Goal: Task Accomplishment & Management: Use online tool/utility

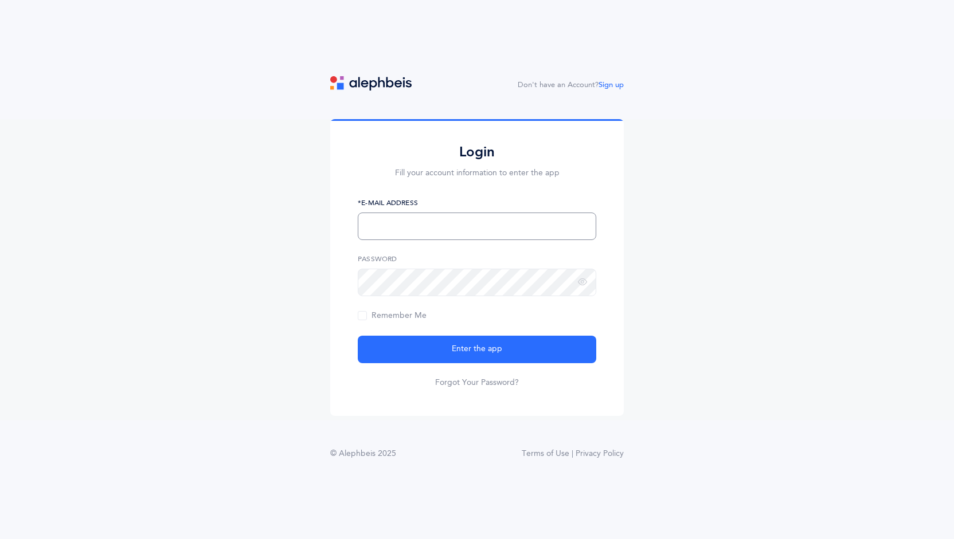
click at [441, 216] on input "text" at bounding box center [477, 227] width 238 height 28
type input "adinakrieser@gmail.com"
click at [358, 336] on button "Enter the app" at bounding box center [477, 350] width 238 height 28
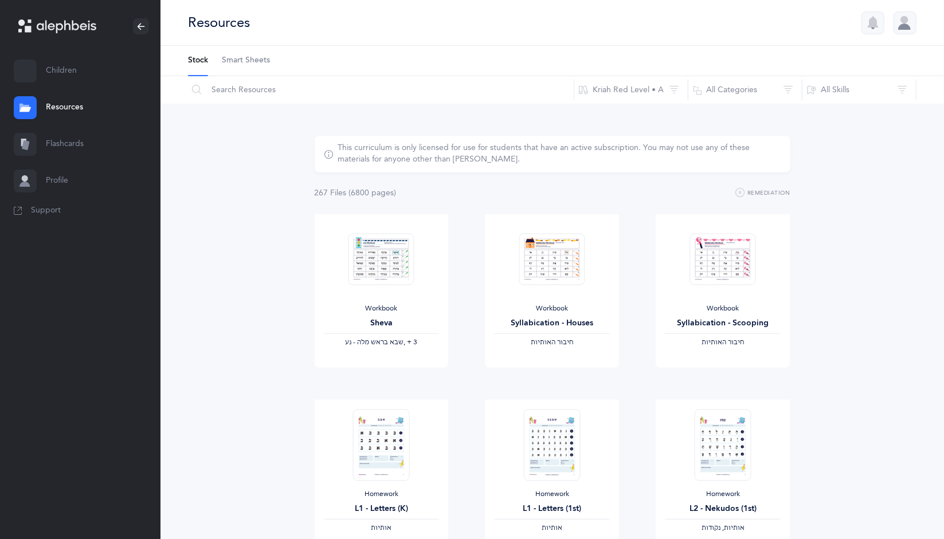
click at [54, 77] on link "Children" at bounding box center [80, 71] width 161 height 37
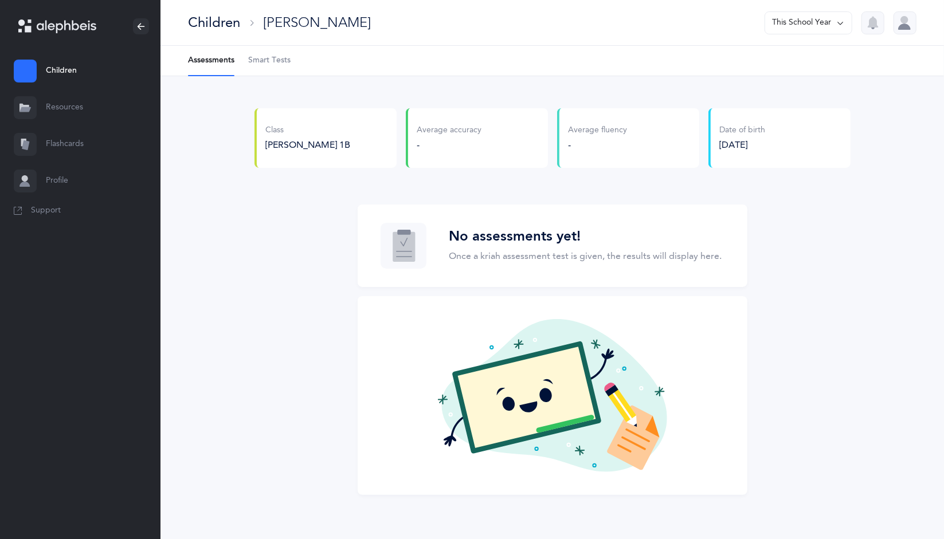
click at [284, 140] on span "[PERSON_NAME] 1B" at bounding box center [308, 145] width 85 height 10
click at [299, 165] on div "Class [PERSON_NAME] 1B" at bounding box center [326, 138] width 142 height 60
click at [272, 56] on span "Smart Tests" at bounding box center [269, 60] width 42 height 11
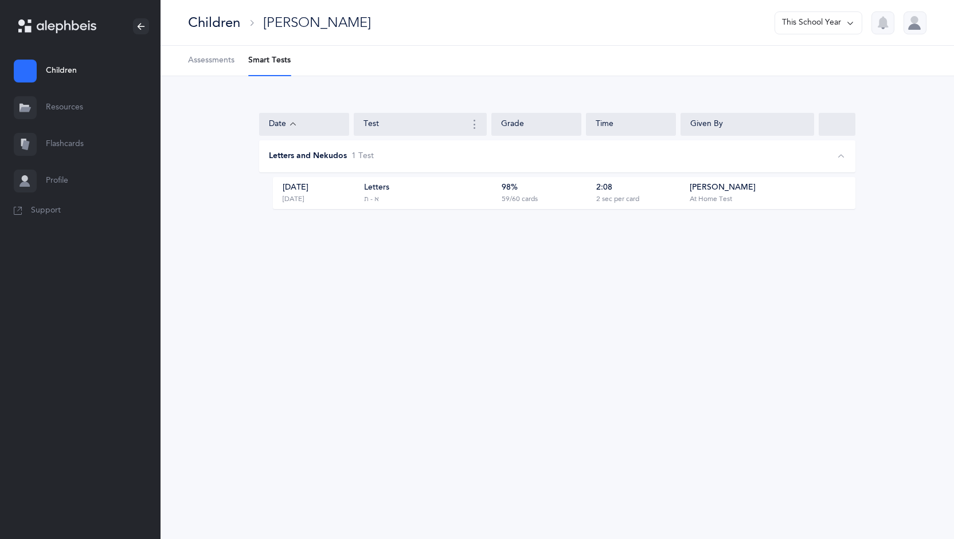
click at [218, 67] on link "Assessments" at bounding box center [211, 61] width 46 height 30
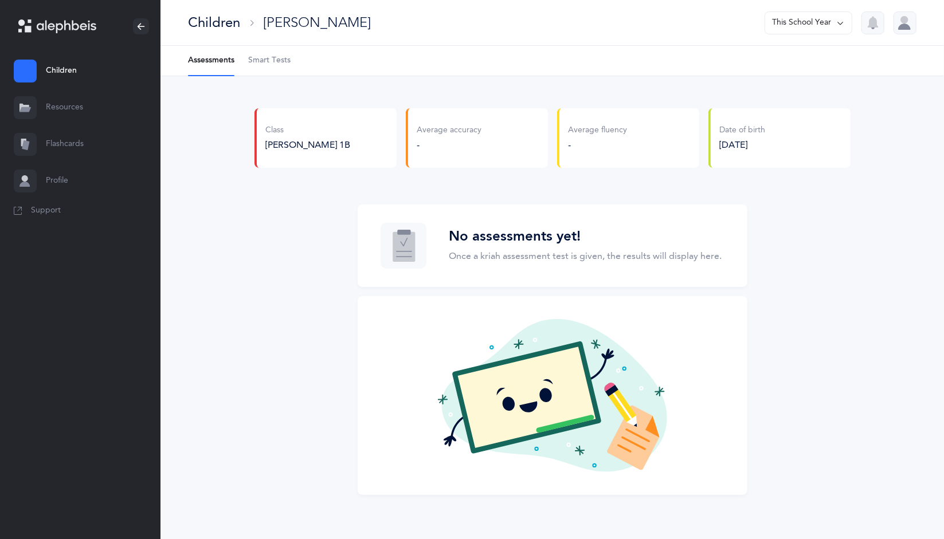
click at [264, 65] on span "Smart Tests" at bounding box center [269, 60] width 42 height 11
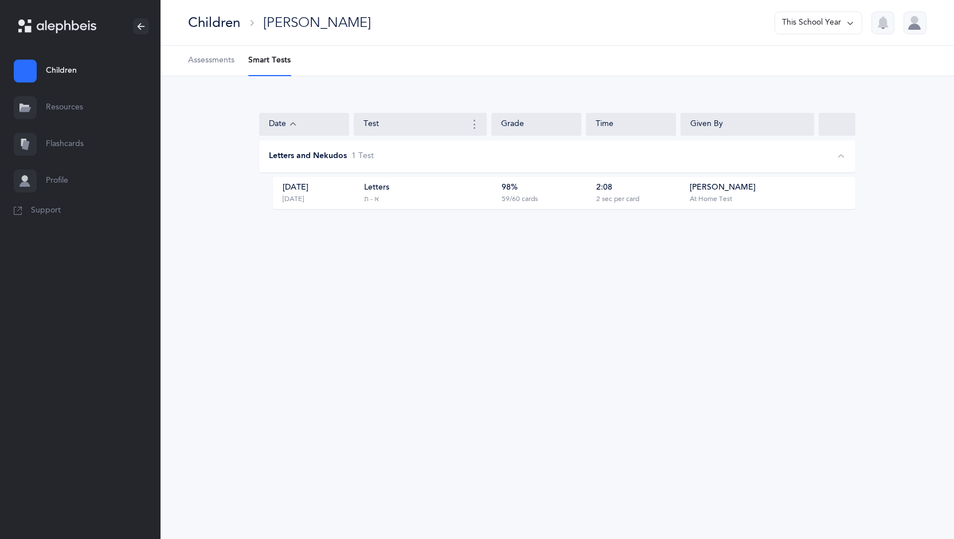
click at [349, 196] on div "[DATE] [DATE]" at bounding box center [317, 193] width 88 height 22
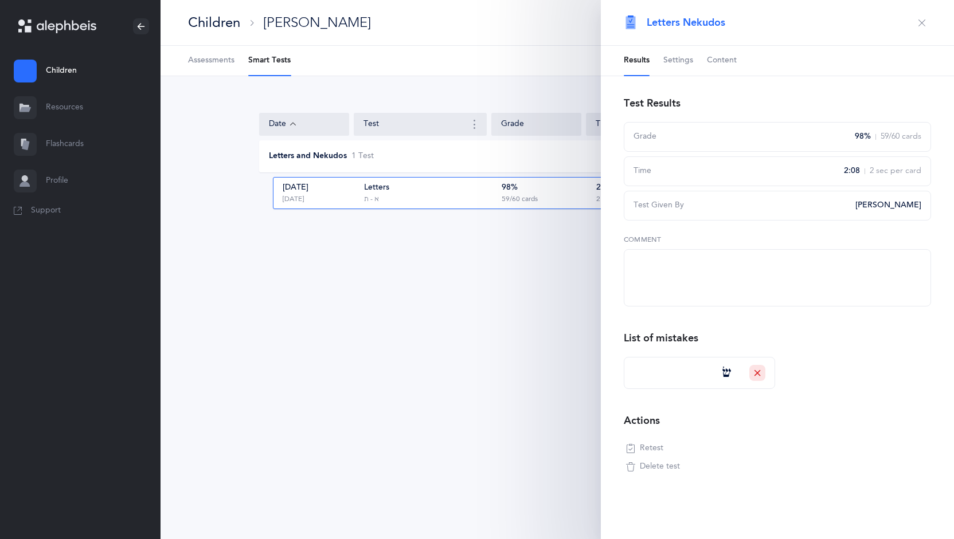
click at [917, 19] on icon "button" at bounding box center [921, 22] width 9 height 9
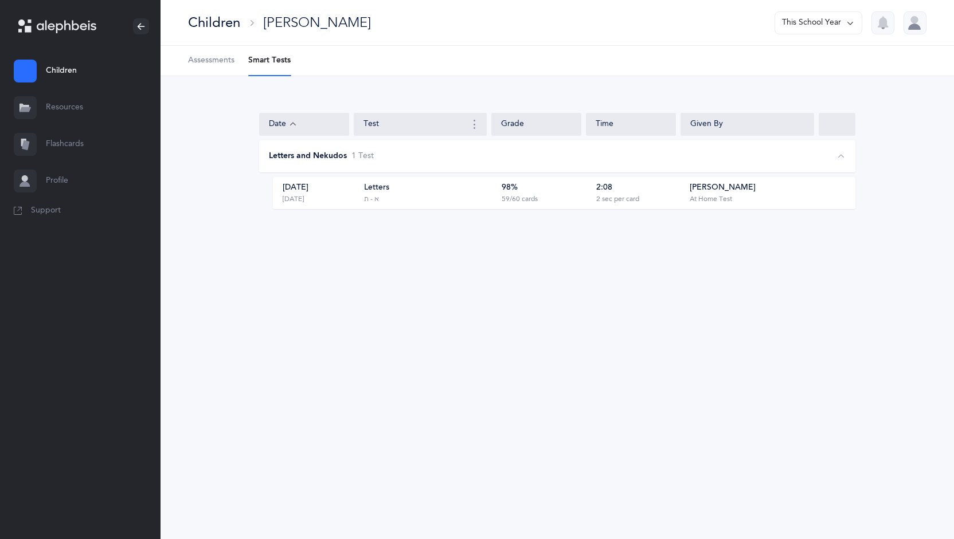
click at [89, 110] on link "Resources" at bounding box center [80, 107] width 161 height 37
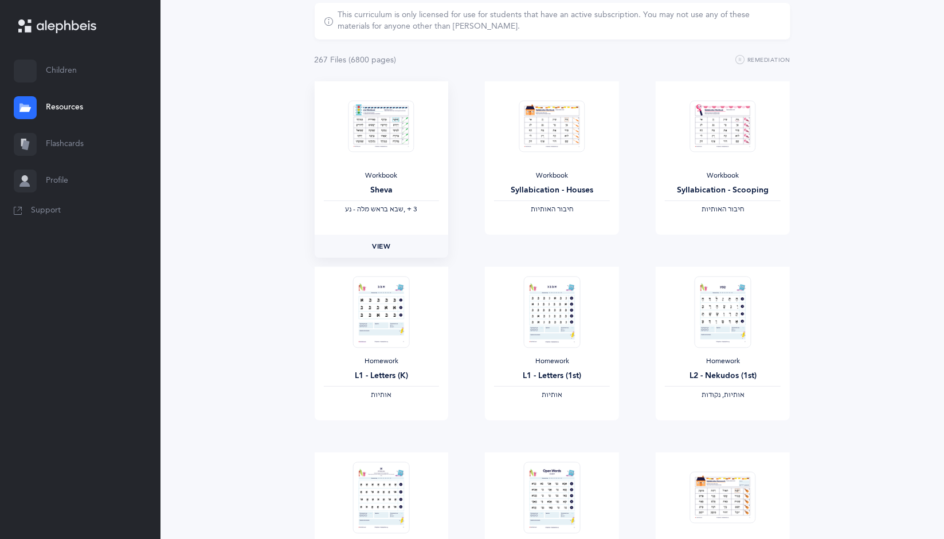
scroll to position [130, 0]
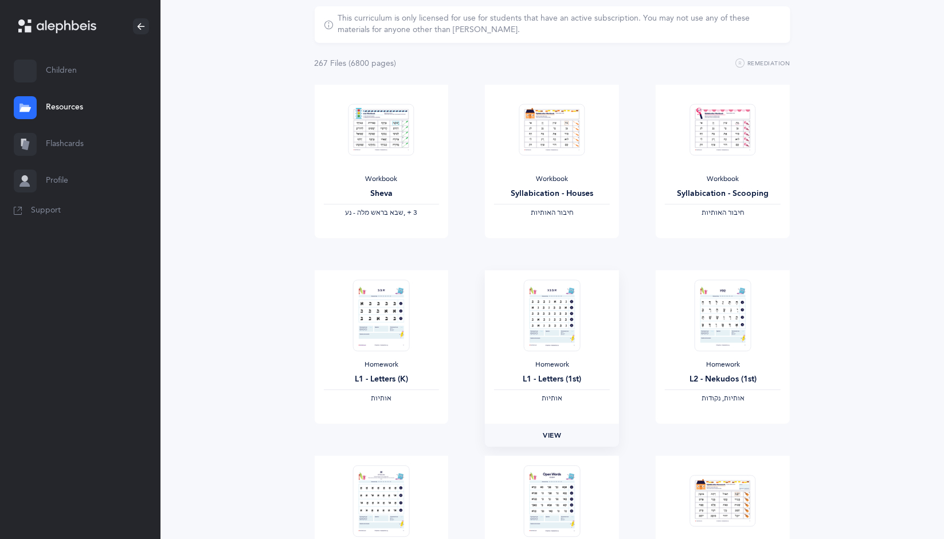
click at [539, 428] on link "View" at bounding box center [552, 435] width 134 height 23
click at [76, 147] on link "Flashcards" at bounding box center [80, 144] width 161 height 37
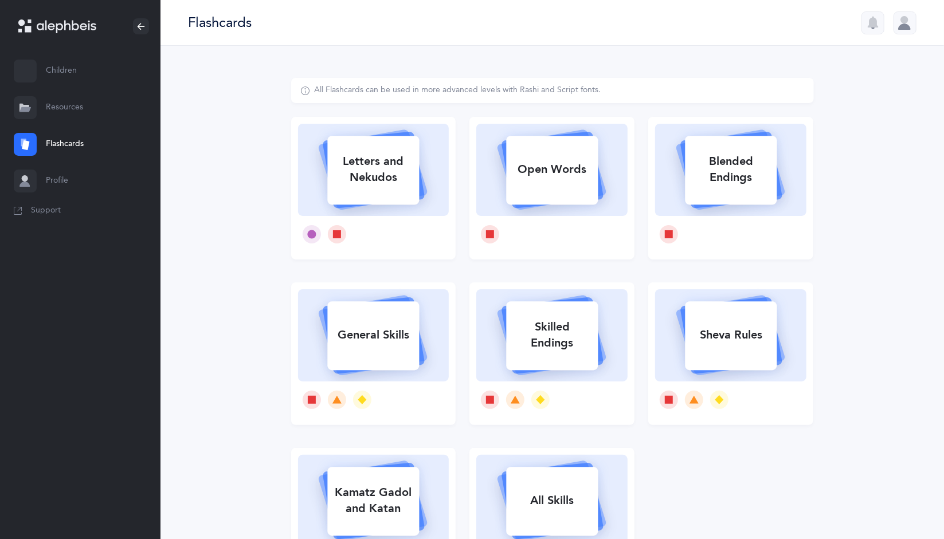
click at [362, 159] on div "Letters and Nekudos" at bounding box center [373, 170] width 92 height 46
select select
select select "single"
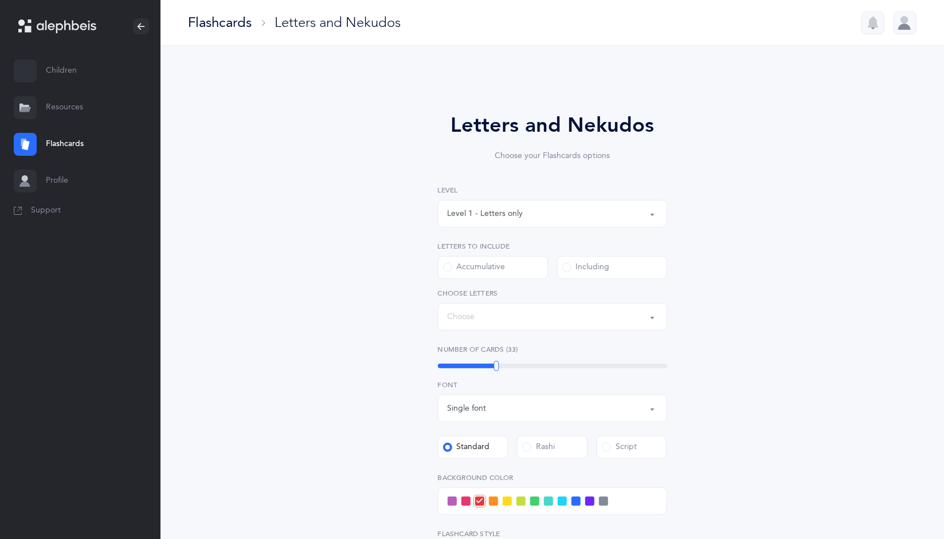
select select "27"
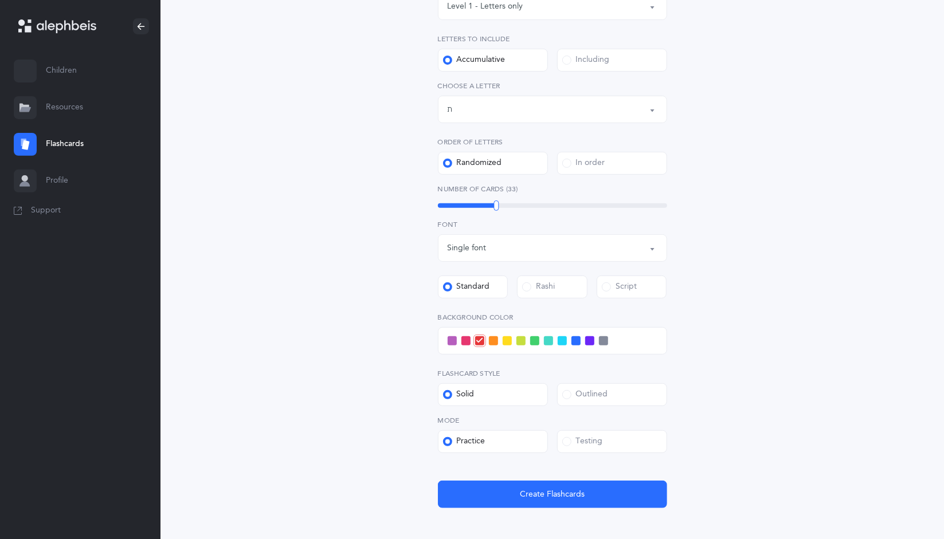
scroll to position [219, 0]
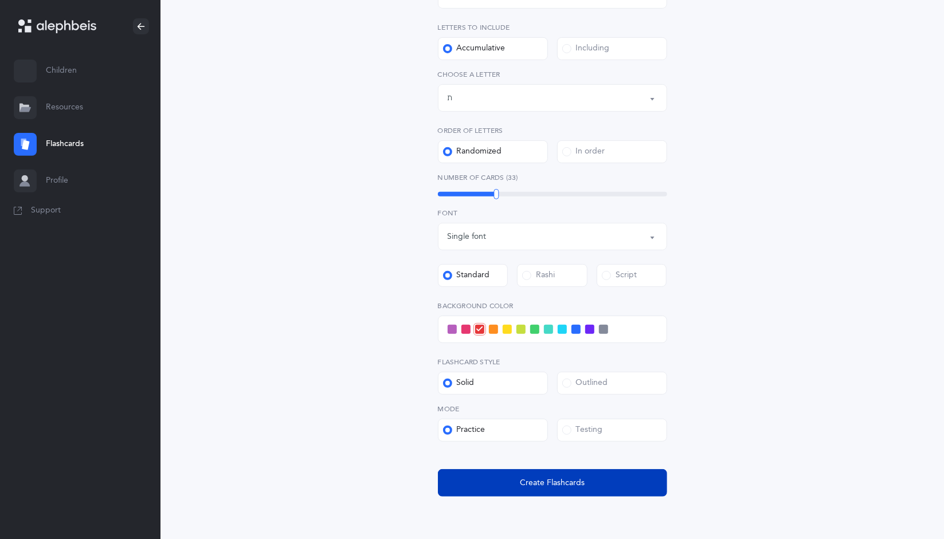
click at [572, 487] on span "Create Flashcards" at bounding box center [552, 483] width 65 height 12
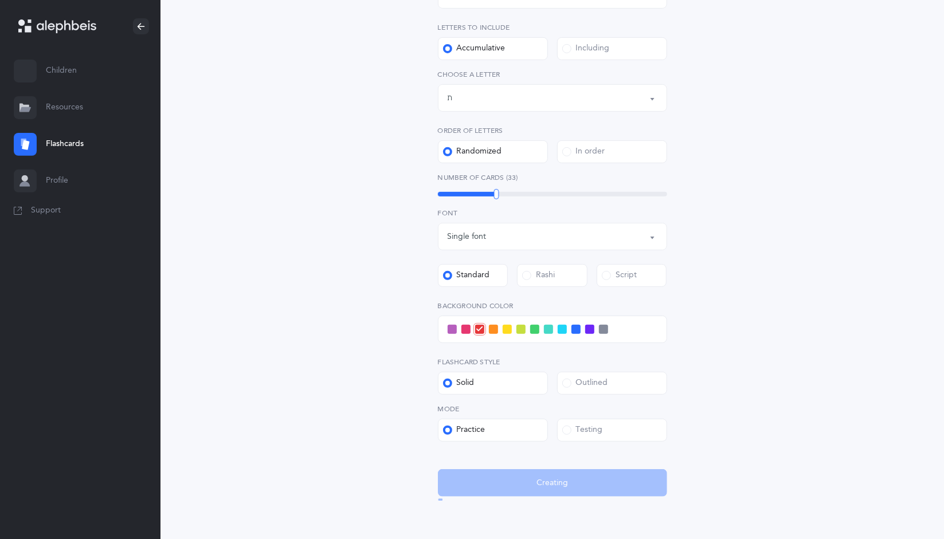
scroll to position [0, 0]
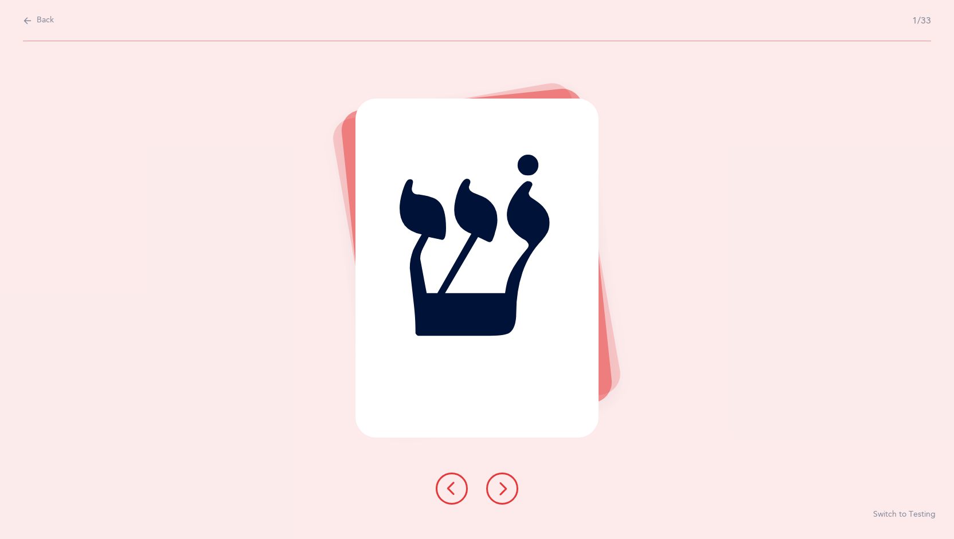
click at [660, 314] on div "שׁ Switch to Testing" at bounding box center [477, 290] width 954 height 498
click at [510, 494] on button at bounding box center [502, 489] width 32 height 32
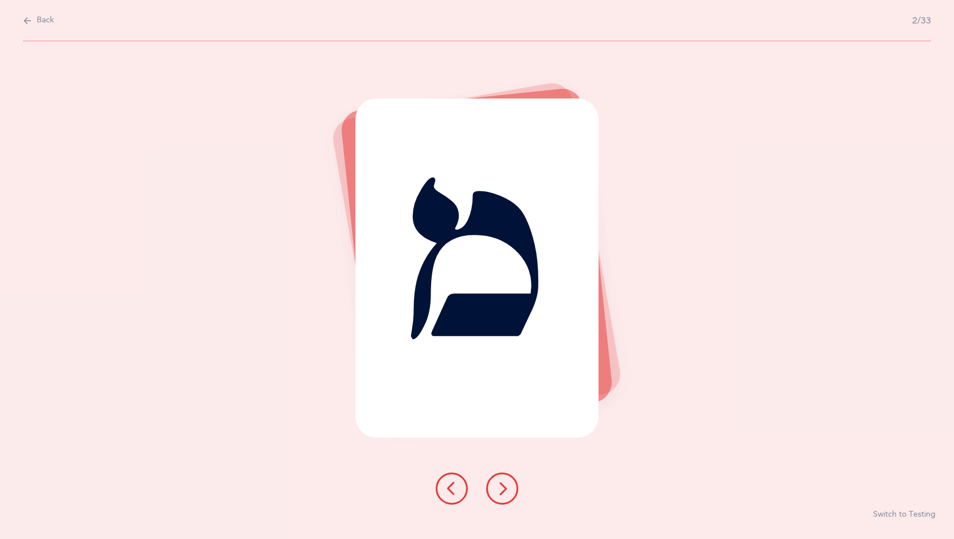
click at [510, 494] on button at bounding box center [502, 489] width 32 height 32
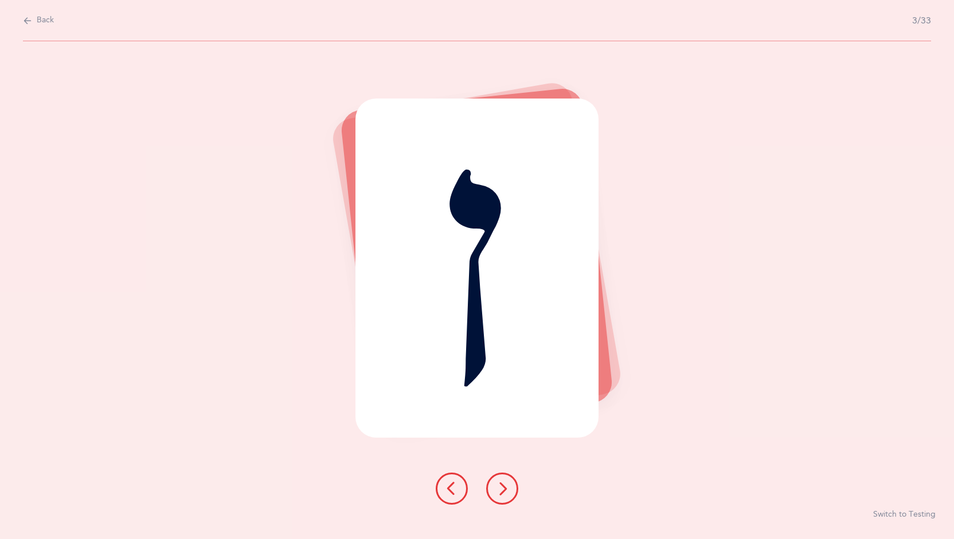
click at [28, 19] on icon at bounding box center [27, 20] width 9 height 13
select select "27"
select select "single"
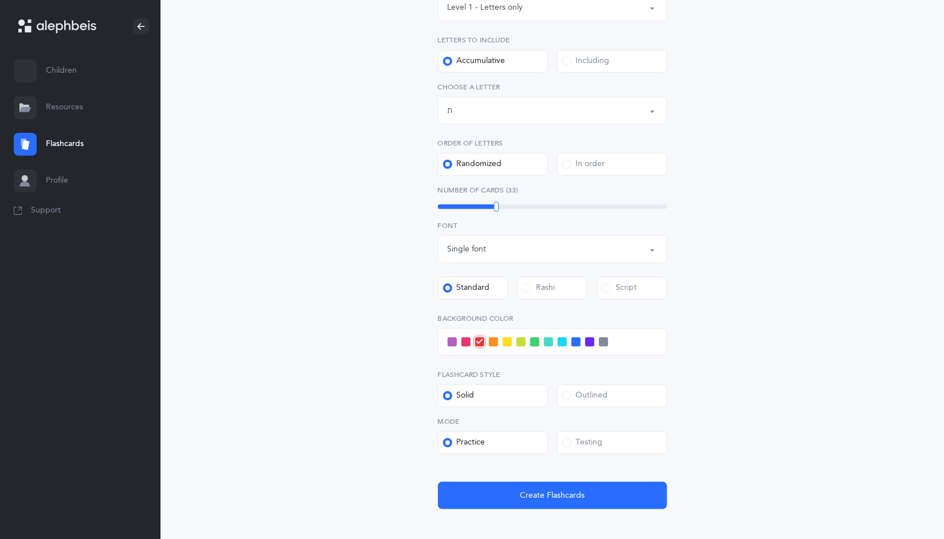
scroll to position [206, 0]
click at [604, 345] on span at bounding box center [603, 342] width 9 height 9
click at [0, 0] on input "checkbox" at bounding box center [0, 0] width 0 height 0
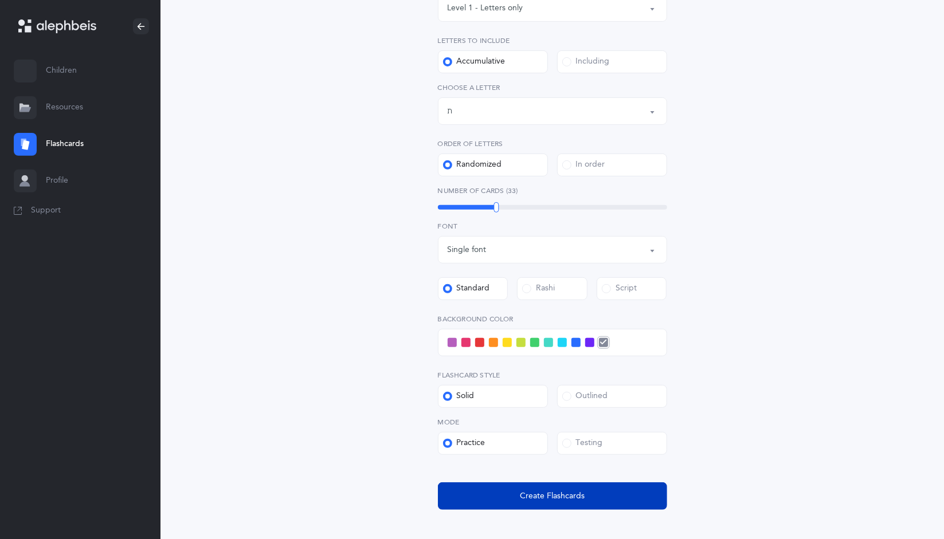
click at [524, 484] on button "Create Flashcards" at bounding box center [552, 497] width 229 height 28
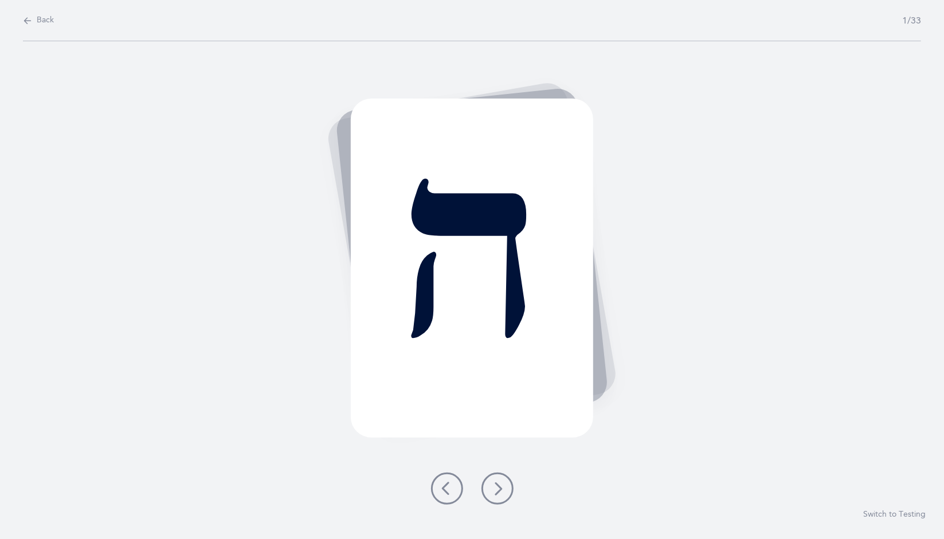
scroll to position [0, 0]
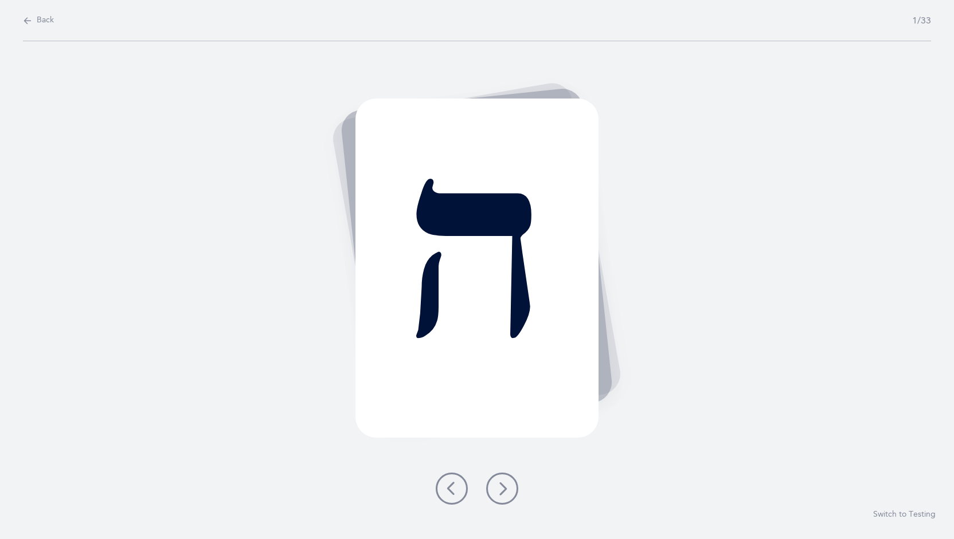
click at [510, 491] on button at bounding box center [502, 489] width 32 height 32
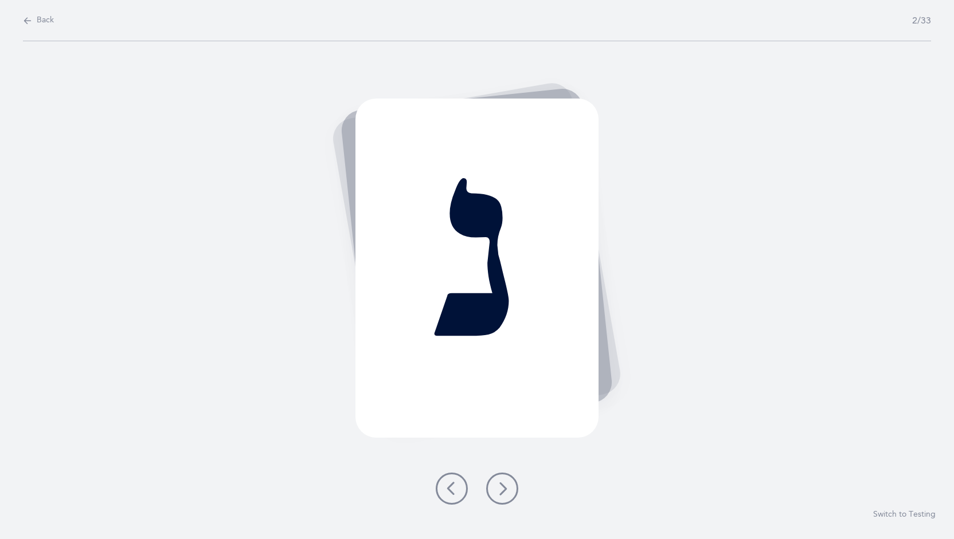
click at [510, 491] on button at bounding box center [502, 489] width 32 height 32
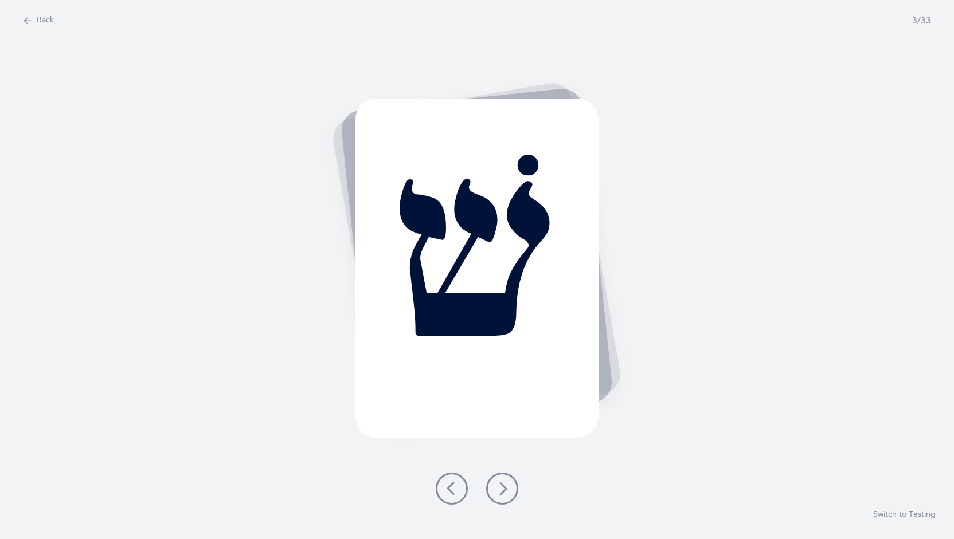
click at [510, 491] on button at bounding box center [502, 489] width 32 height 32
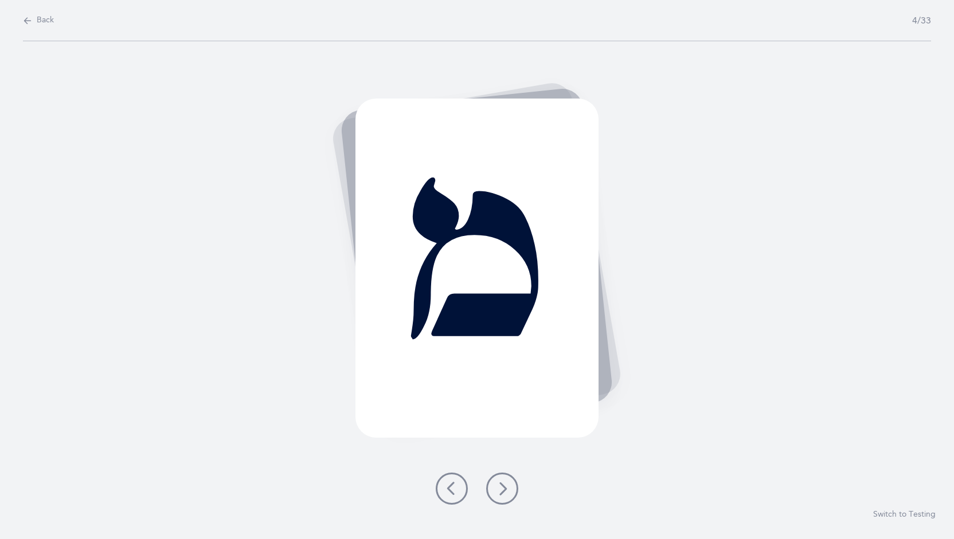
click at [510, 491] on button at bounding box center [502, 489] width 32 height 32
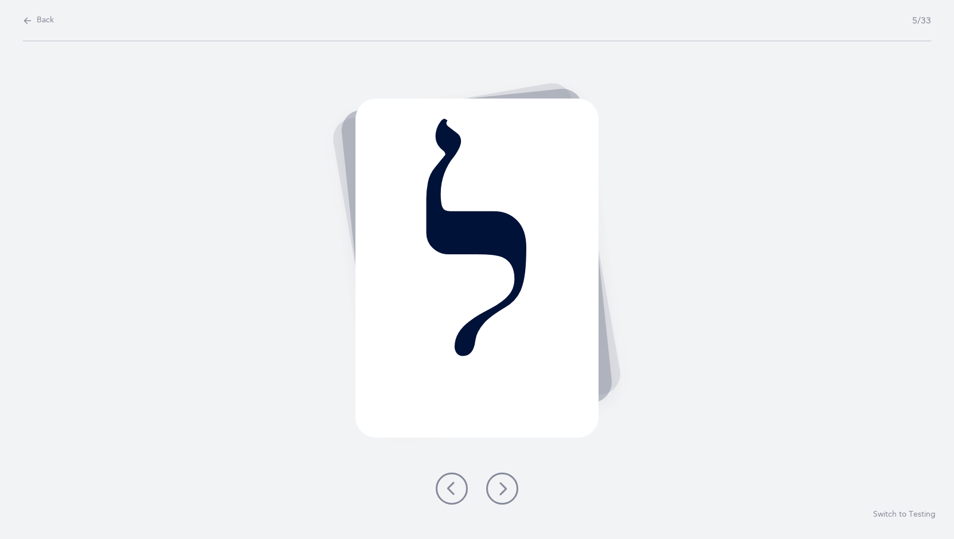
click at [510, 491] on button at bounding box center [502, 489] width 32 height 32
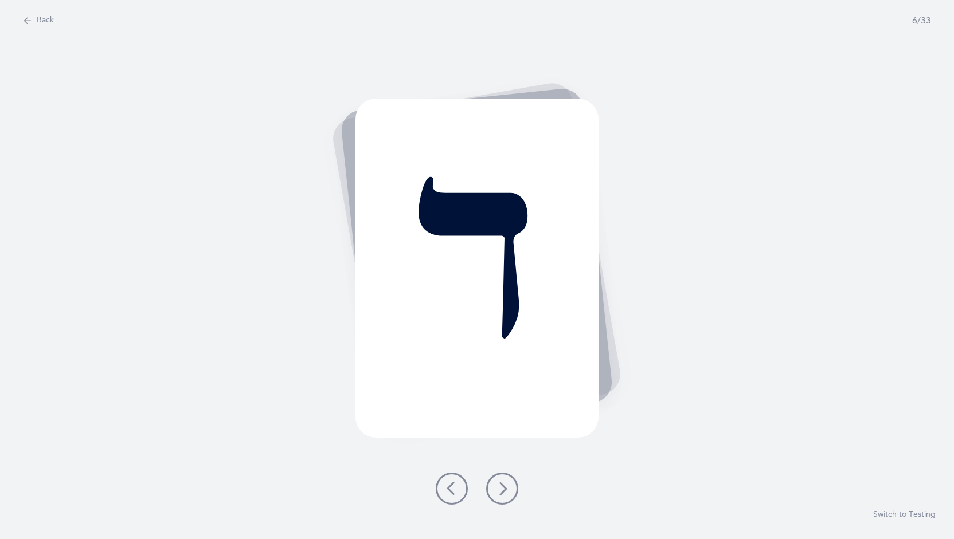
click at [510, 491] on button at bounding box center [502, 489] width 32 height 32
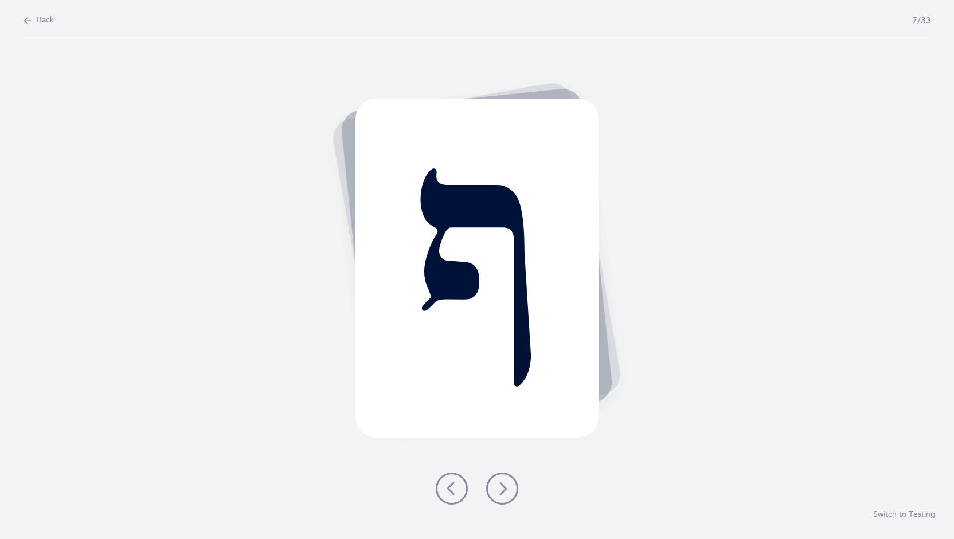
click at [510, 491] on button at bounding box center [502, 489] width 32 height 32
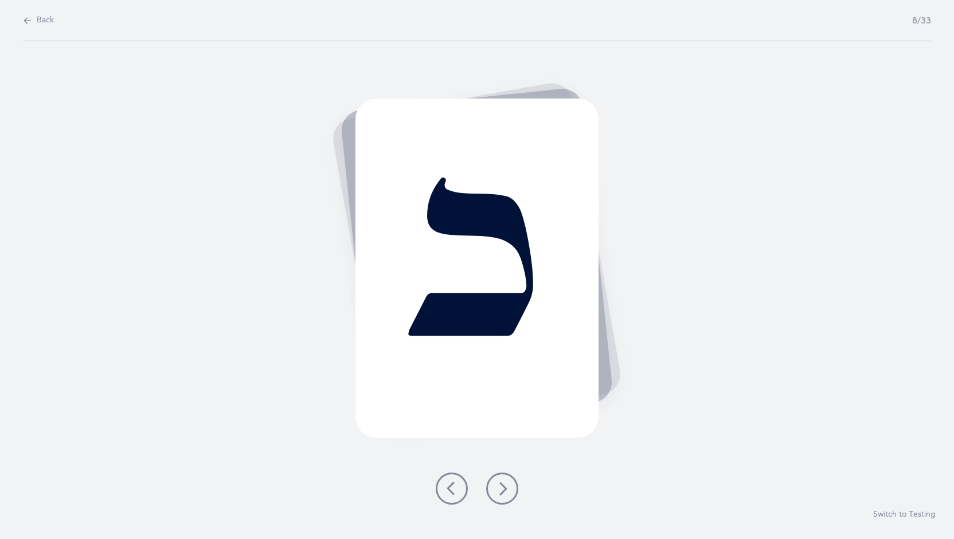
click at [510, 491] on button at bounding box center [502, 489] width 32 height 32
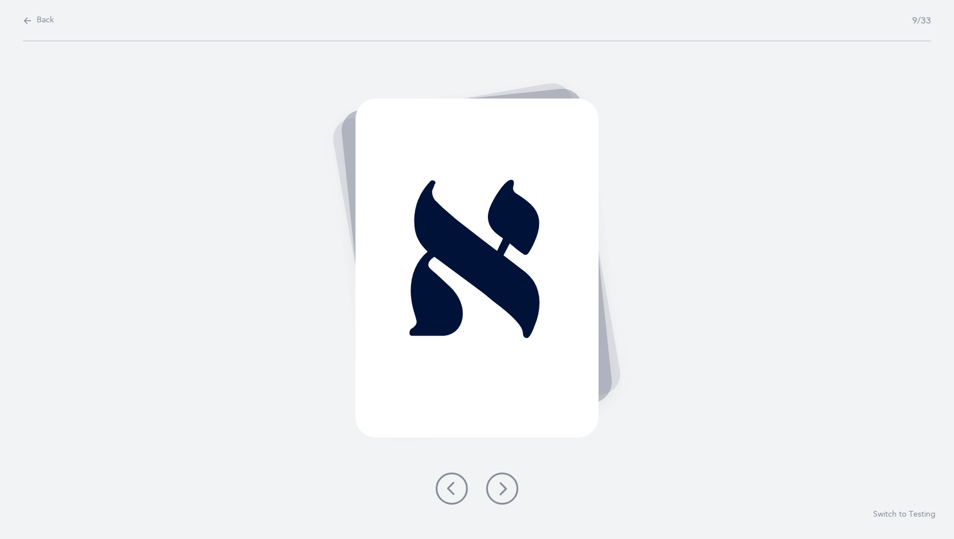
click at [448, 484] on icon at bounding box center [452, 489] width 14 height 14
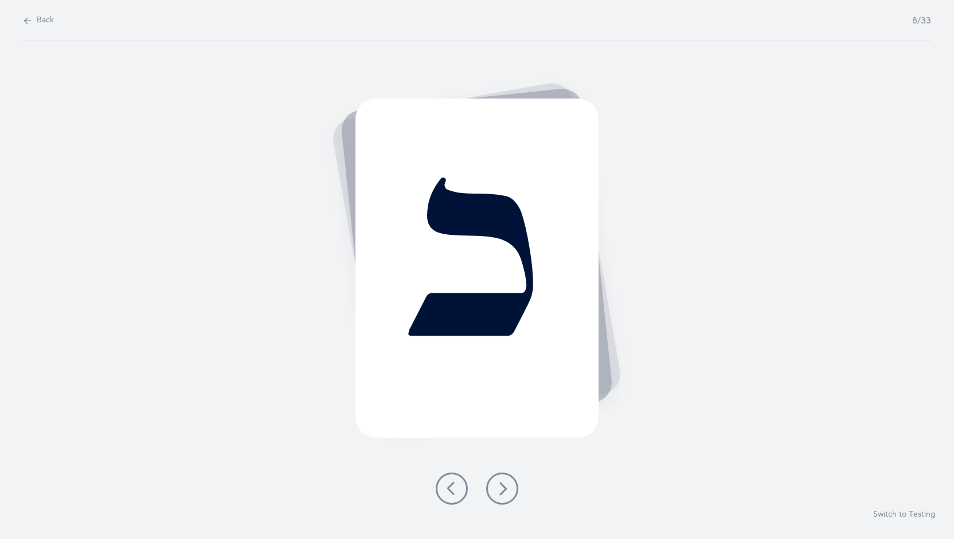
click at [448, 484] on icon at bounding box center [452, 489] width 14 height 14
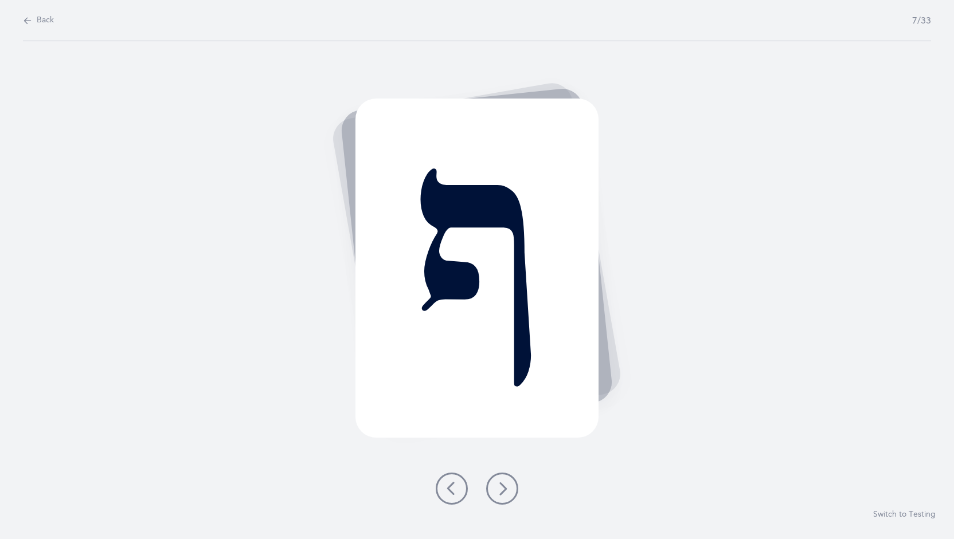
click at [448, 484] on icon at bounding box center [452, 489] width 14 height 14
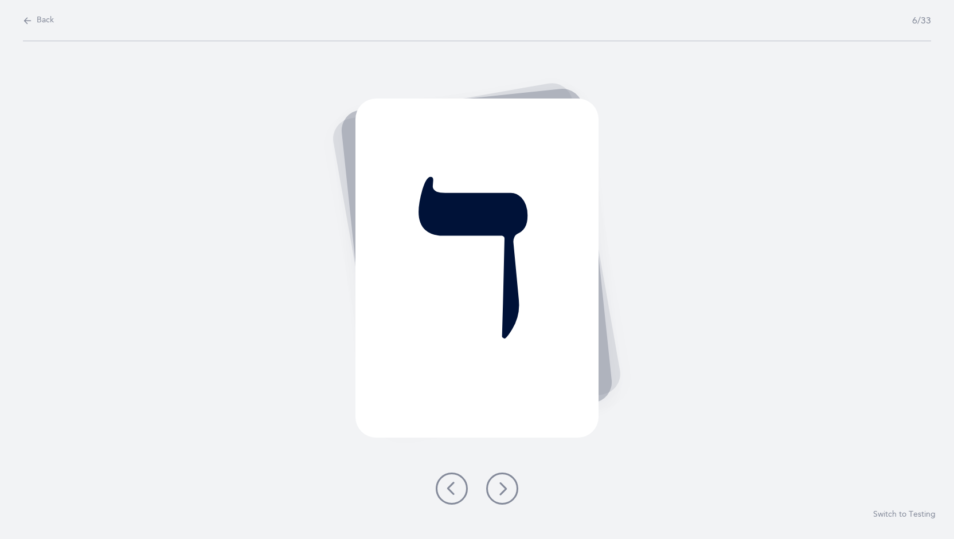
click at [448, 484] on icon at bounding box center [452, 489] width 14 height 14
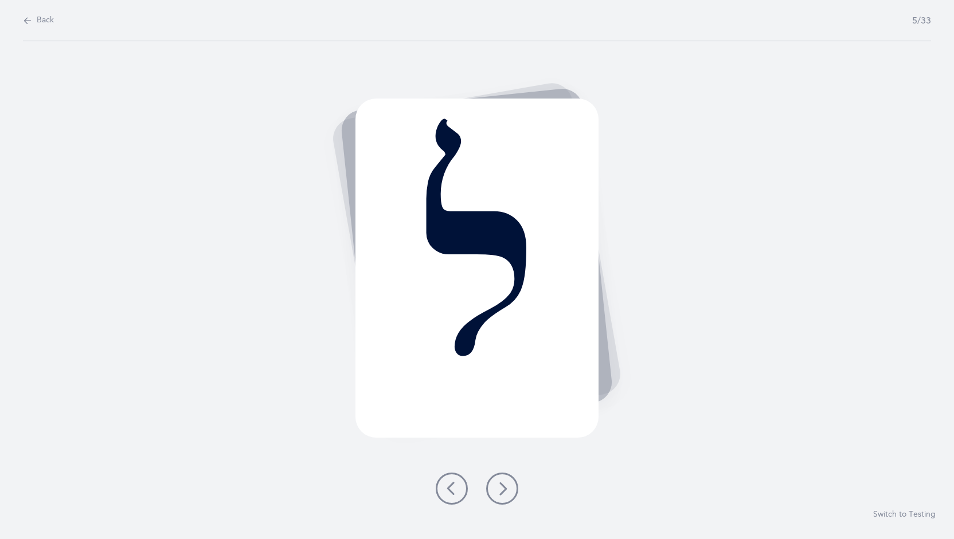
click at [448, 484] on icon at bounding box center [452, 489] width 14 height 14
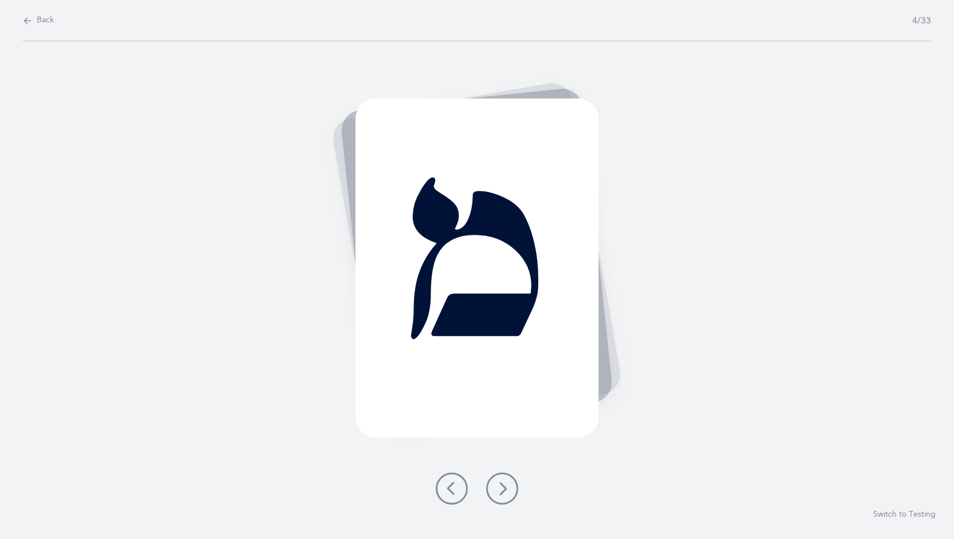
click at [448, 484] on icon at bounding box center [452, 489] width 14 height 14
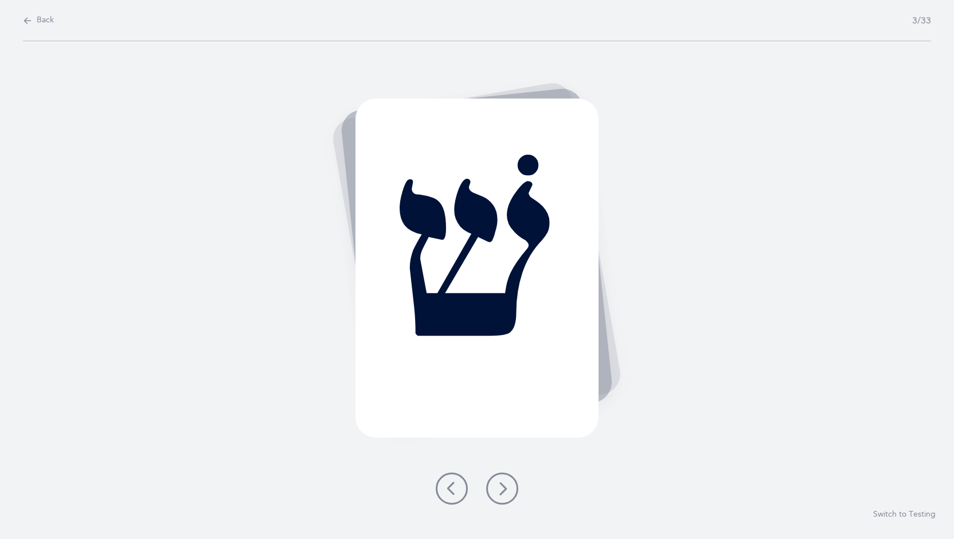
click at [448, 484] on icon at bounding box center [452, 489] width 14 height 14
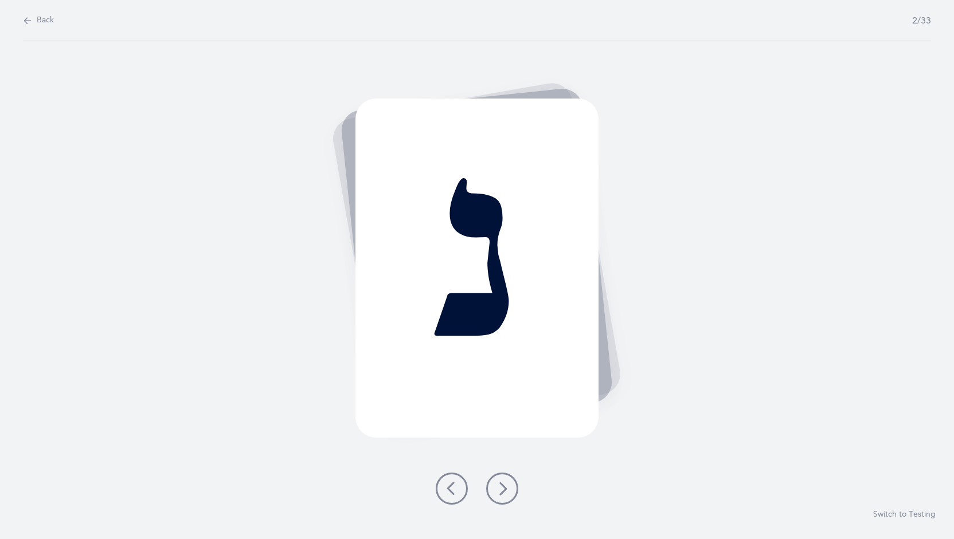
click at [448, 484] on icon at bounding box center [452, 489] width 14 height 14
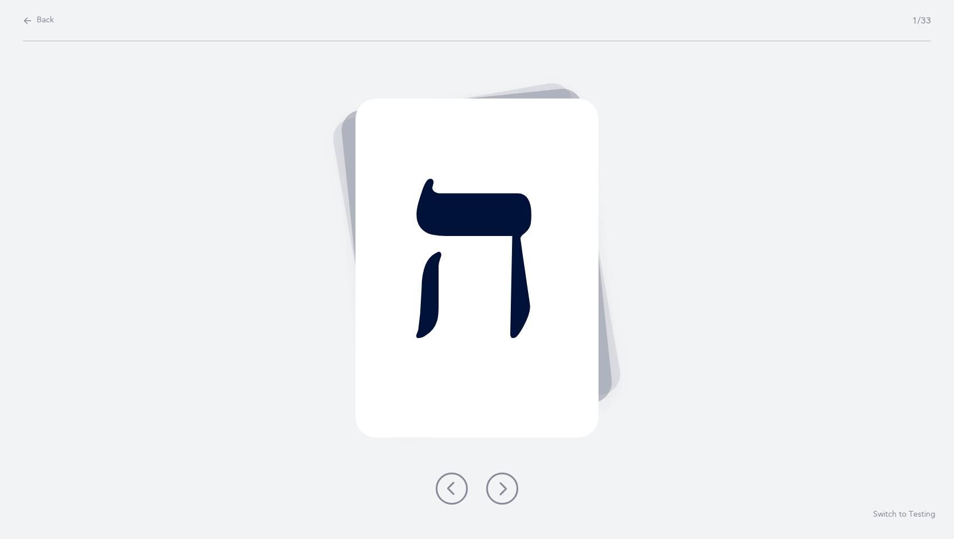
click at [510, 487] on button at bounding box center [502, 489] width 32 height 32
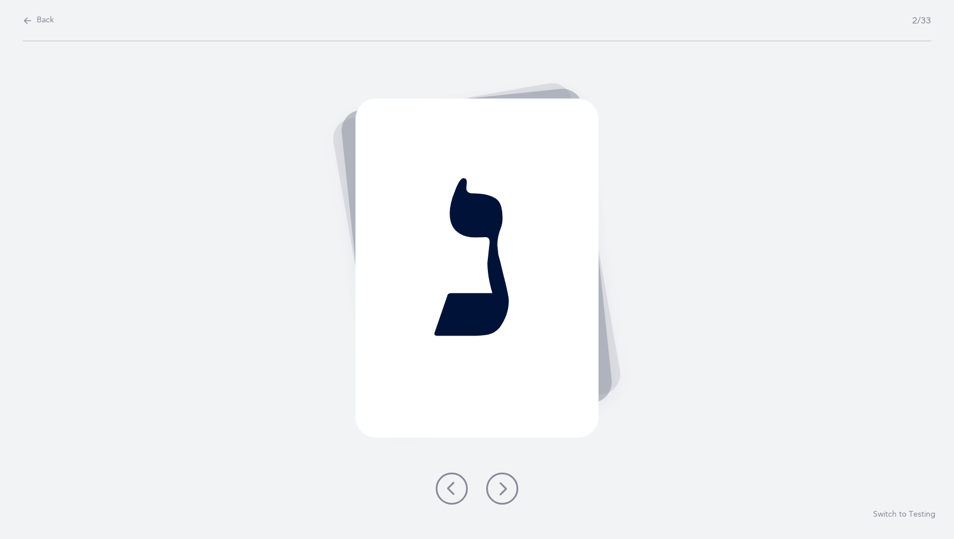
click at [510, 487] on button at bounding box center [502, 489] width 32 height 32
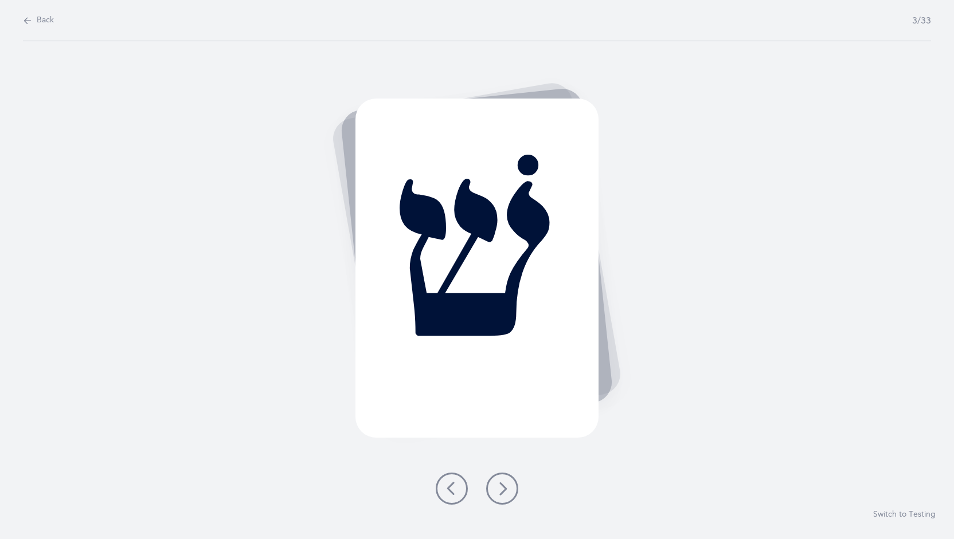
click at [510, 487] on button at bounding box center [502, 489] width 32 height 32
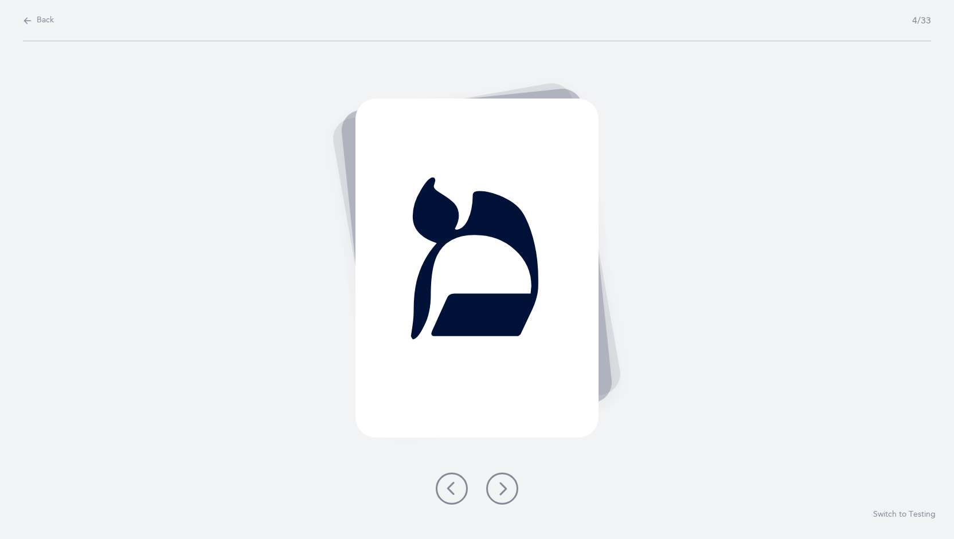
click at [510, 487] on button at bounding box center [502, 489] width 32 height 32
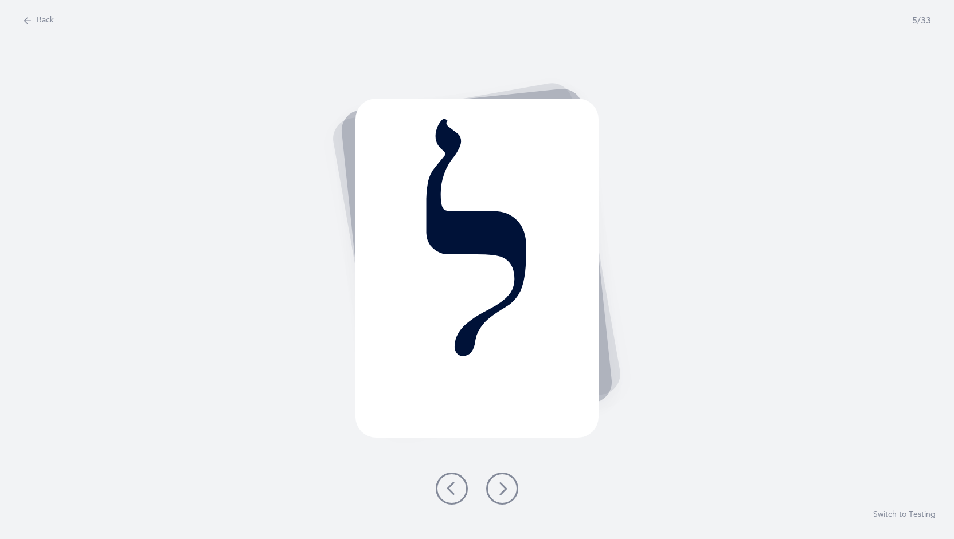
click at [510, 487] on button at bounding box center [502, 489] width 32 height 32
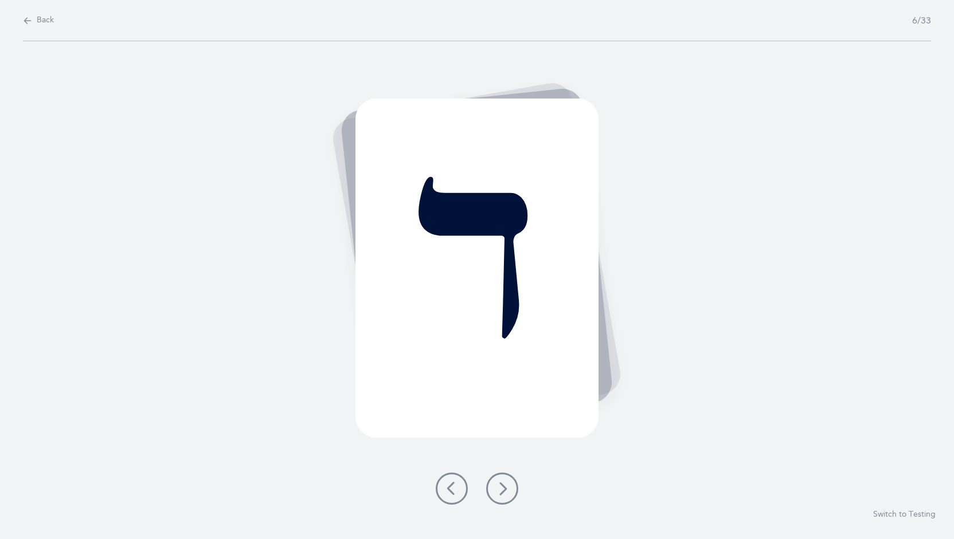
click at [510, 487] on button at bounding box center [502, 489] width 32 height 32
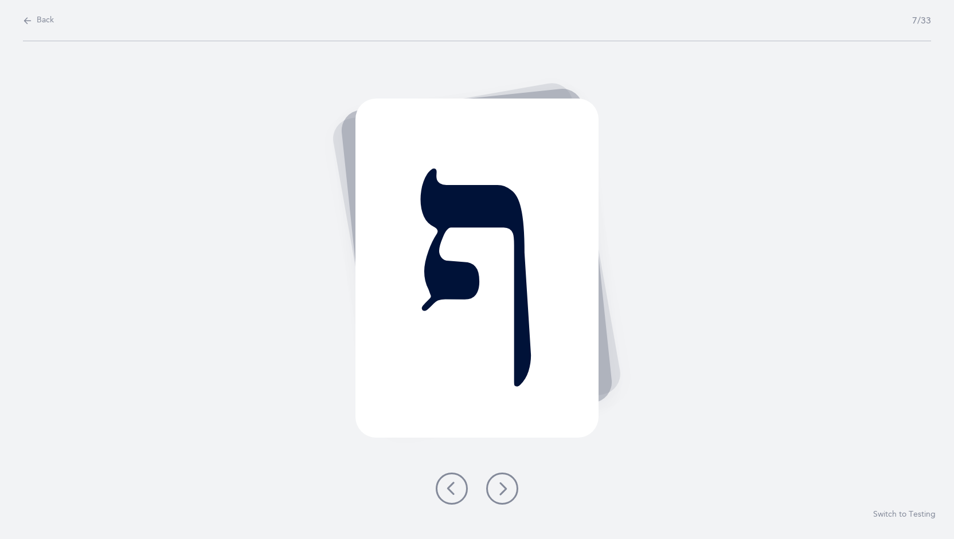
click at [510, 487] on button at bounding box center [502, 489] width 32 height 32
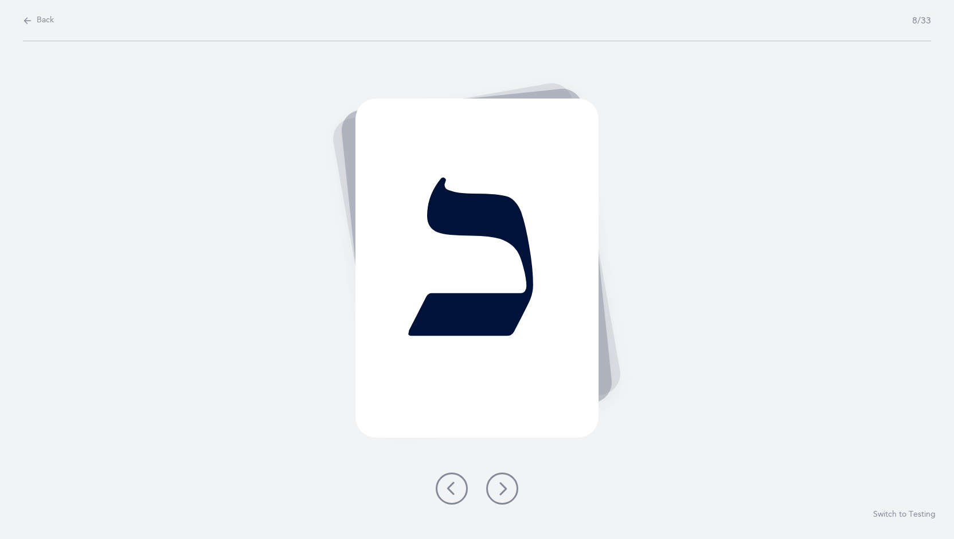
click at [510, 487] on button at bounding box center [502, 489] width 32 height 32
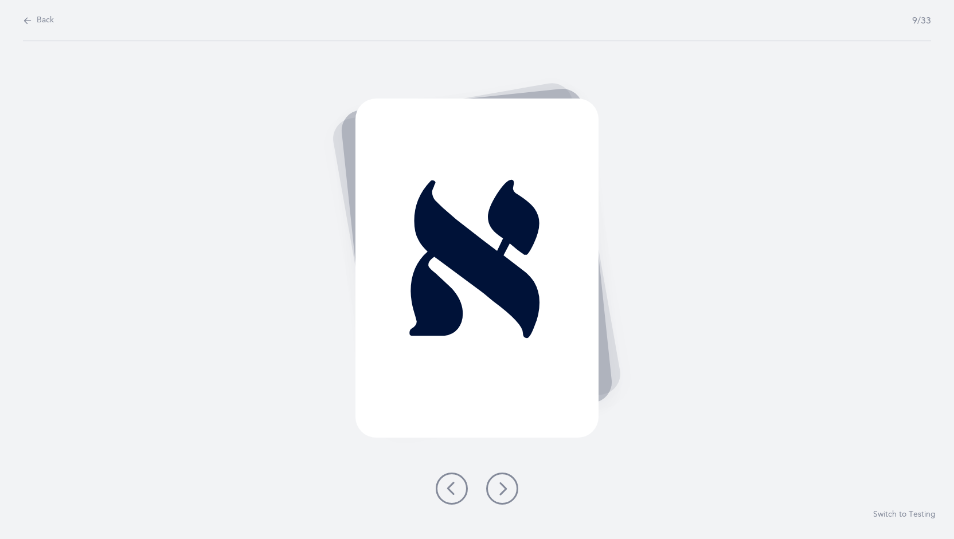
click at [510, 487] on button at bounding box center [502, 489] width 32 height 32
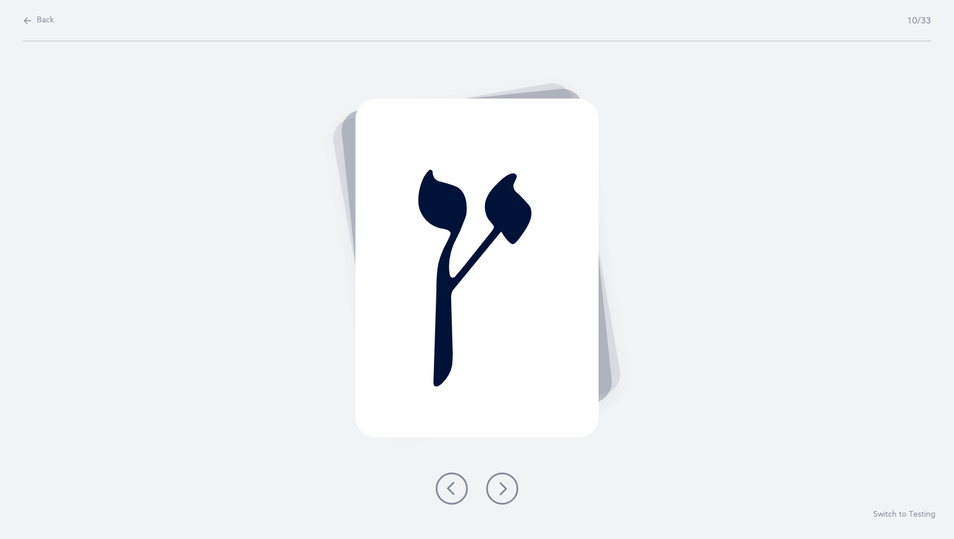
click at [510, 487] on button at bounding box center [502, 489] width 32 height 32
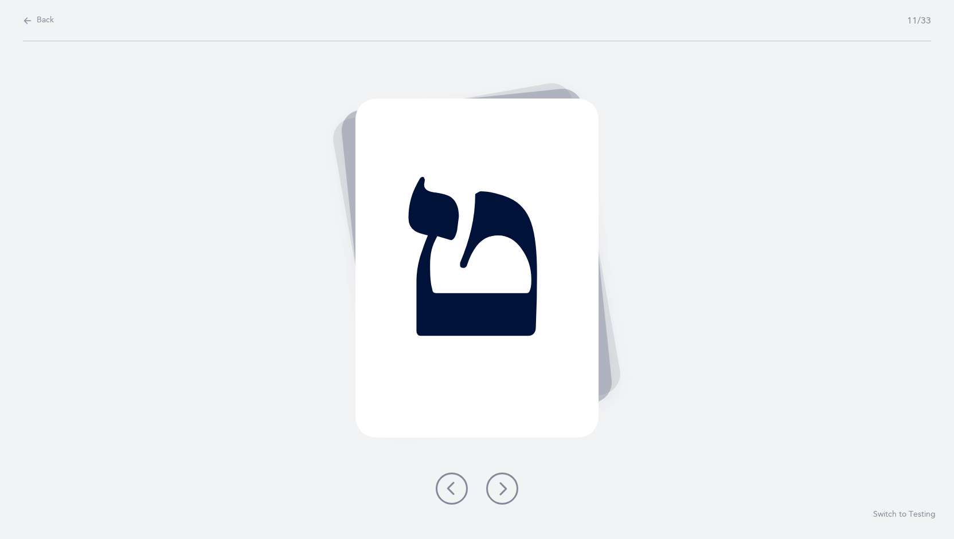
click at [510, 487] on button at bounding box center [502, 489] width 32 height 32
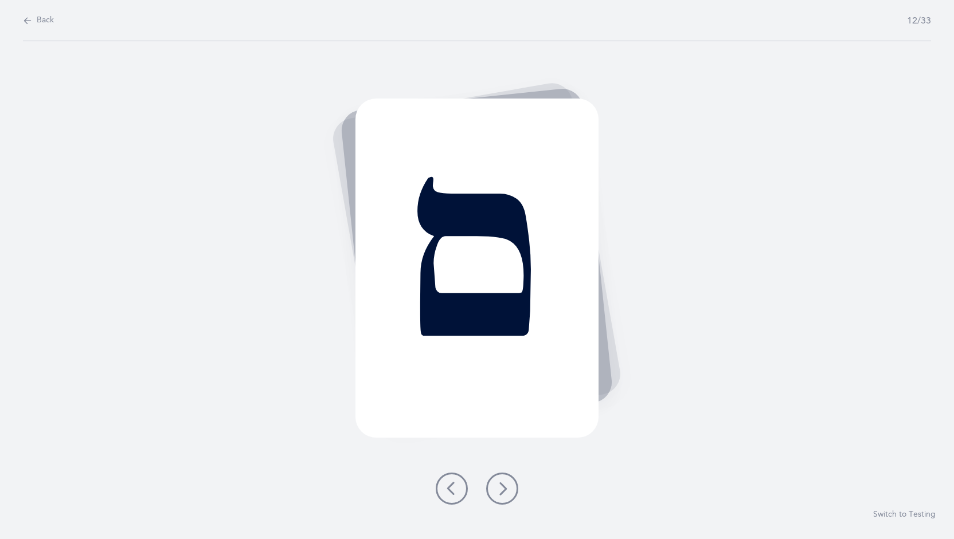
click at [510, 487] on button at bounding box center [502, 489] width 32 height 32
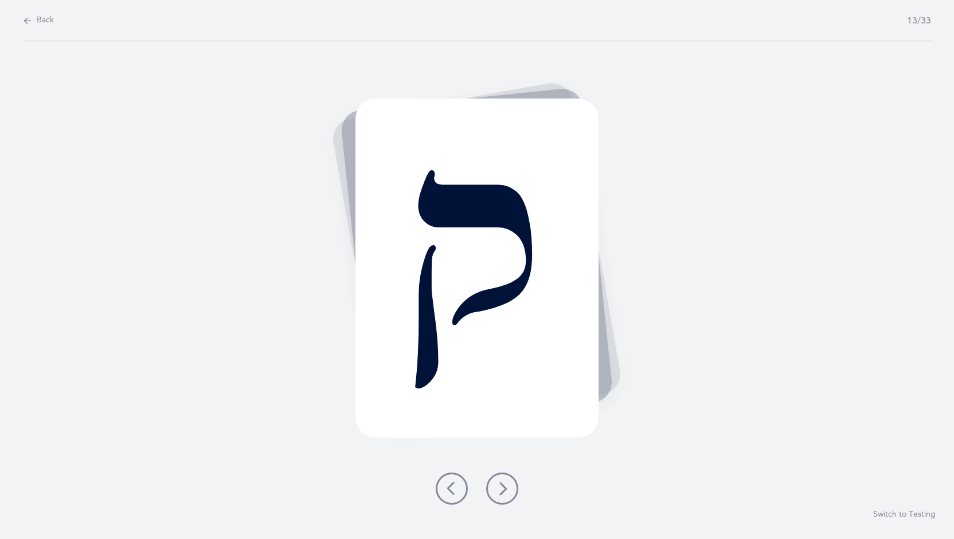
click at [510, 487] on button at bounding box center [502, 489] width 32 height 32
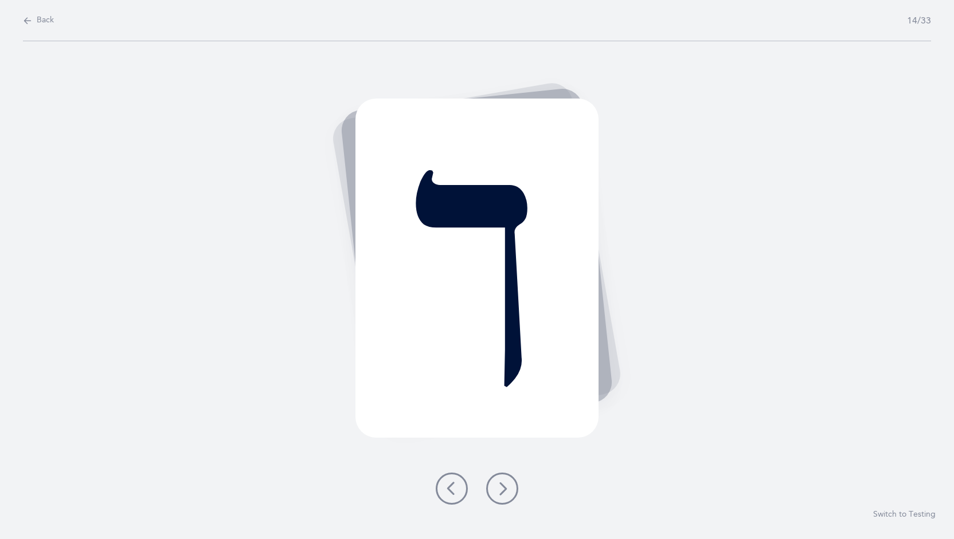
click at [510, 487] on button at bounding box center [502, 489] width 32 height 32
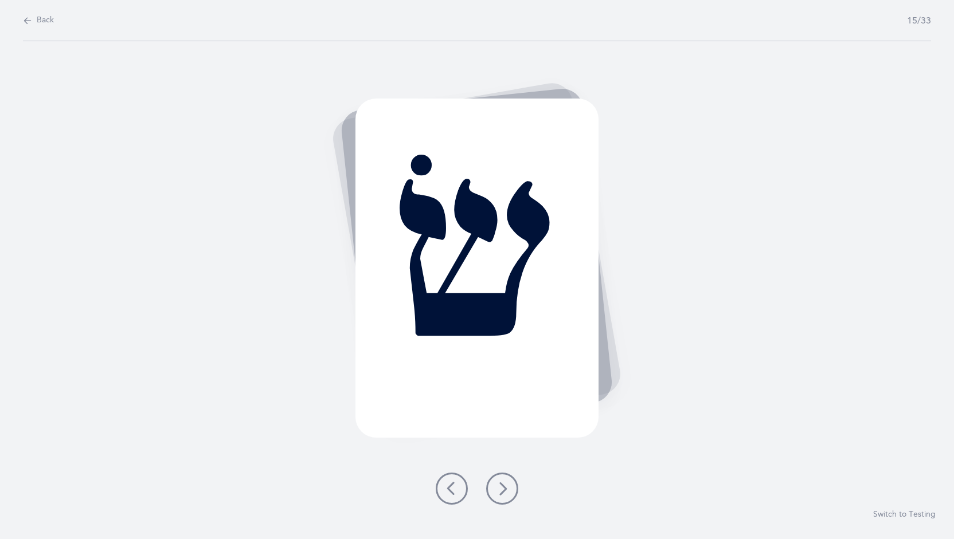
click at [510, 487] on button at bounding box center [502, 489] width 32 height 32
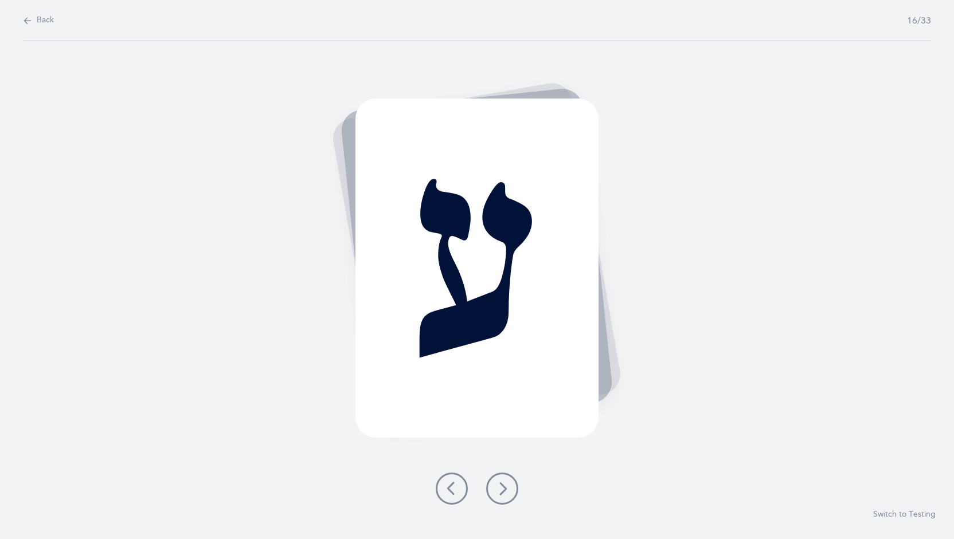
click at [510, 487] on button at bounding box center [502, 489] width 32 height 32
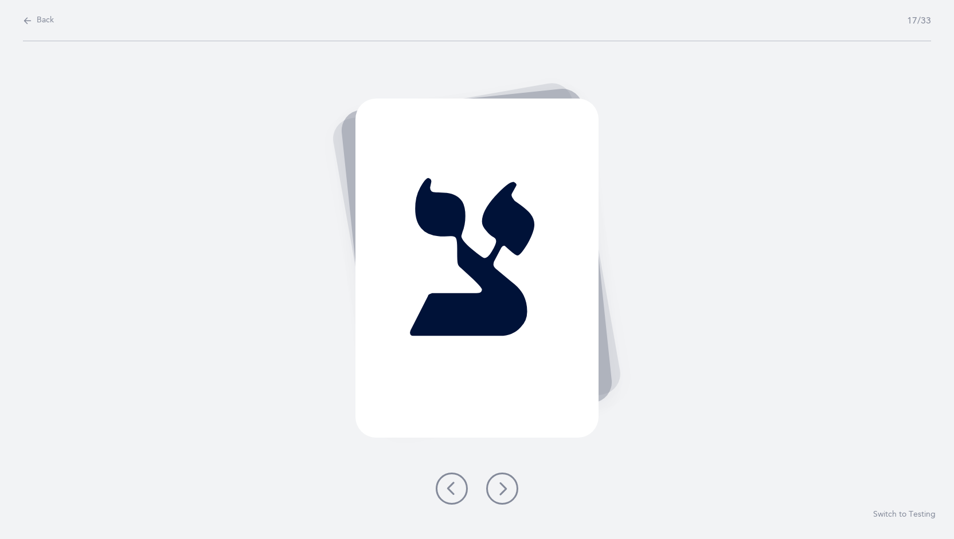
click at [510, 487] on button at bounding box center [502, 489] width 32 height 32
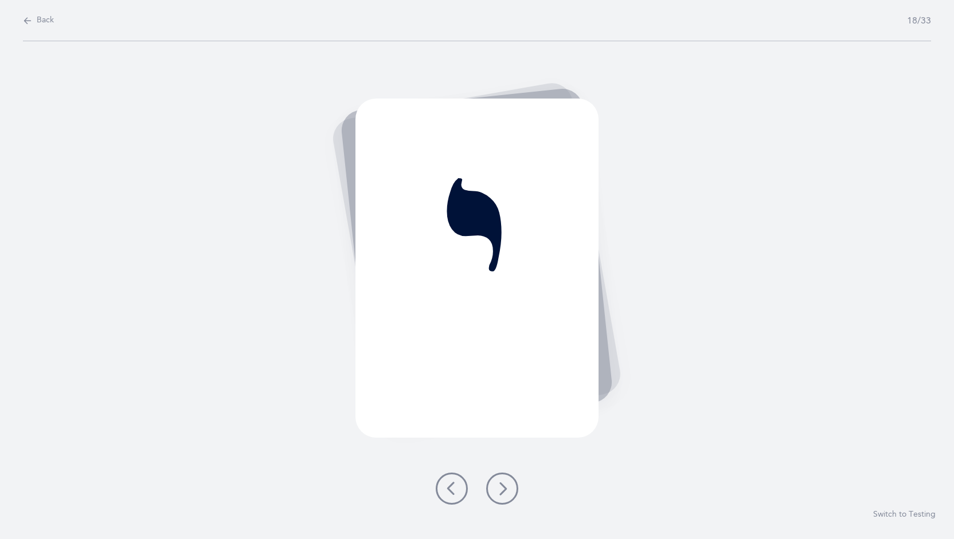
click at [510, 487] on button at bounding box center [502, 489] width 32 height 32
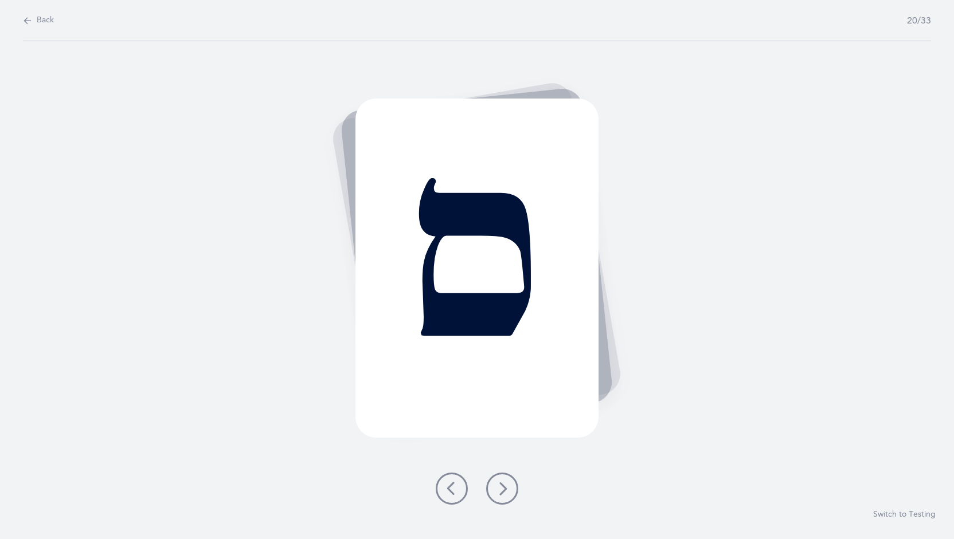
click at [510, 487] on button at bounding box center [502, 489] width 32 height 32
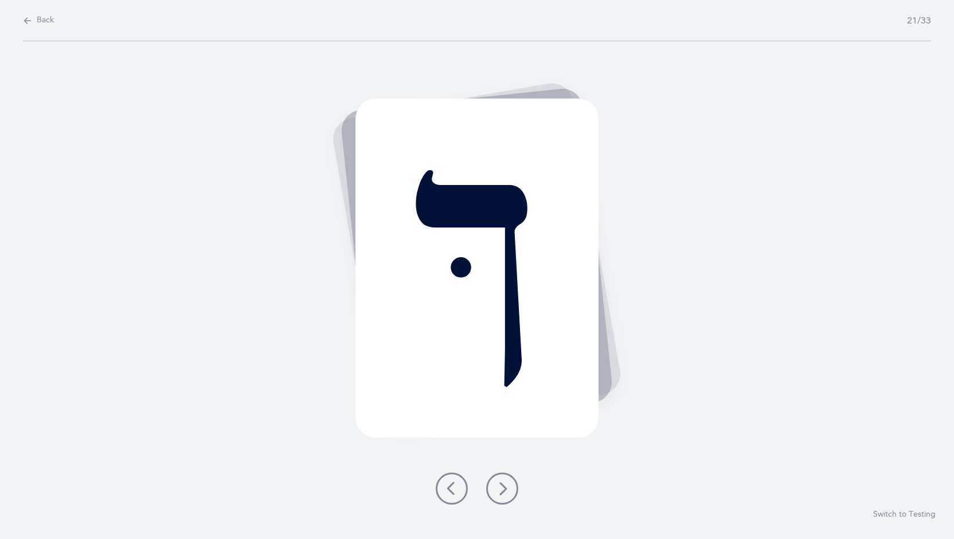
click at [510, 487] on button at bounding box center [502, 489] width 32 height 32
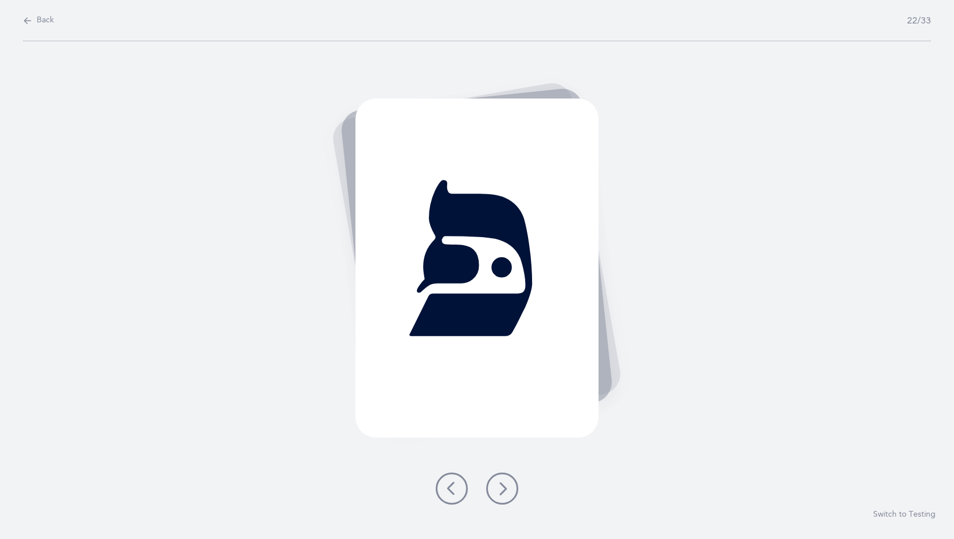
click at [510, 487] on button at bounding box center [502, 489] width 32 height 32
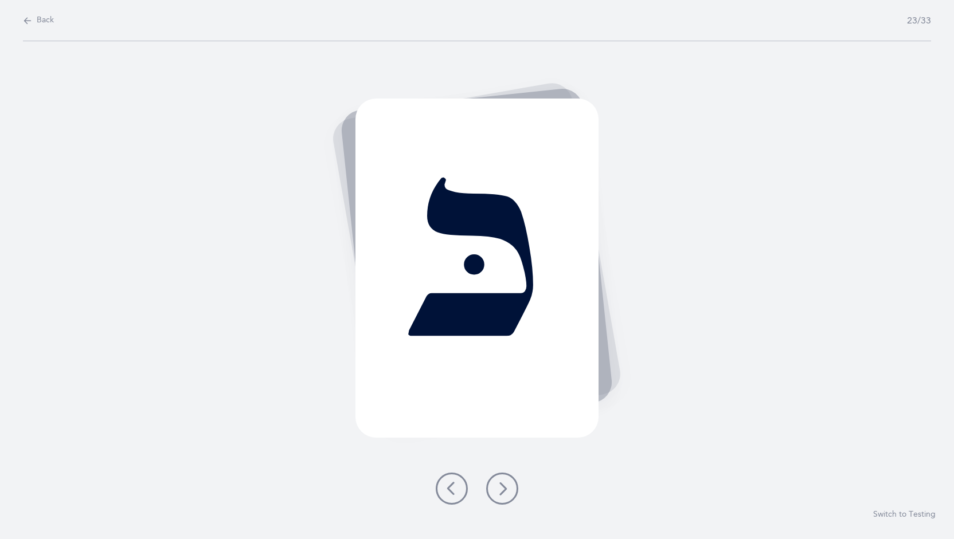
click at [510, 487] on button at bounding box center [502, 489] width 32 height 32
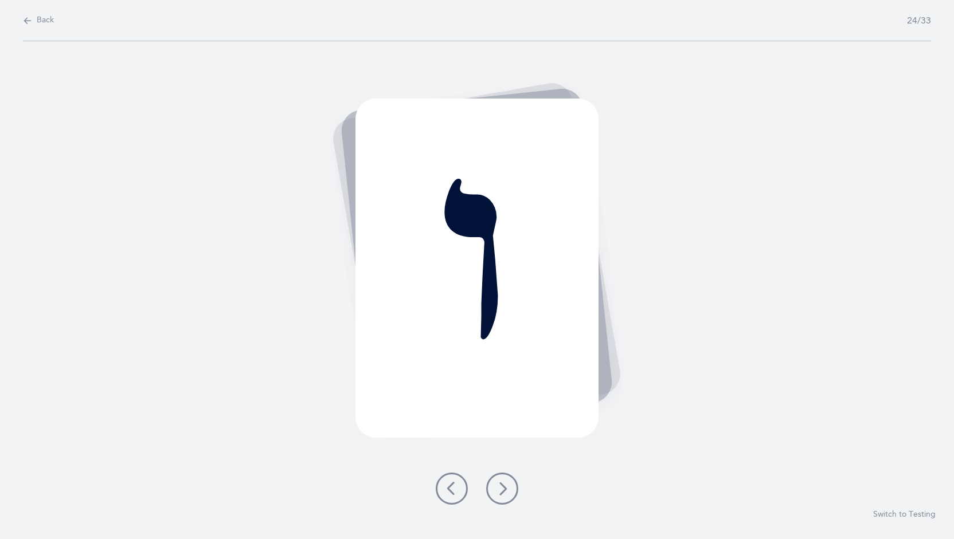
click at [510, 487] on button at bounding box center [502, 489] width 32 height 32
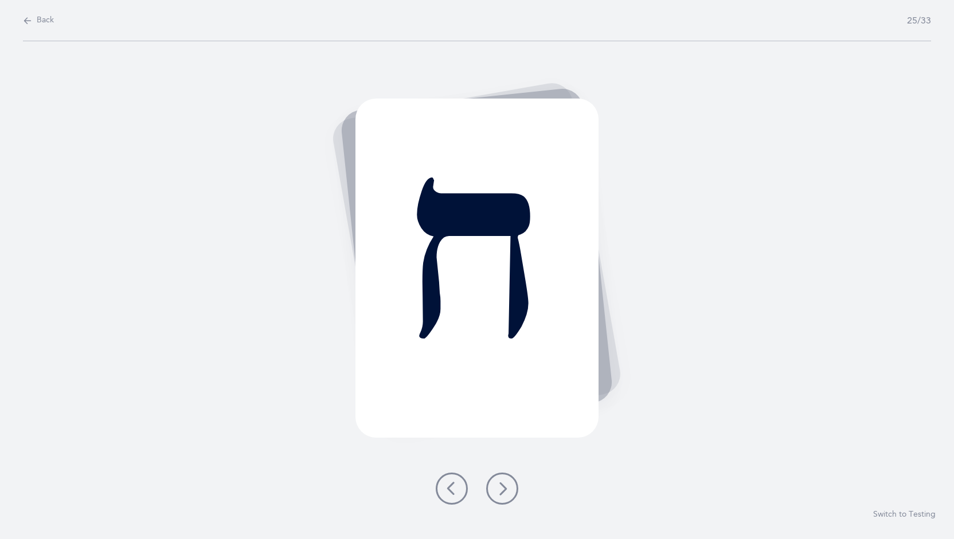
click at [510, 487] on button at bounding box center [502, 489] width 32 height 32
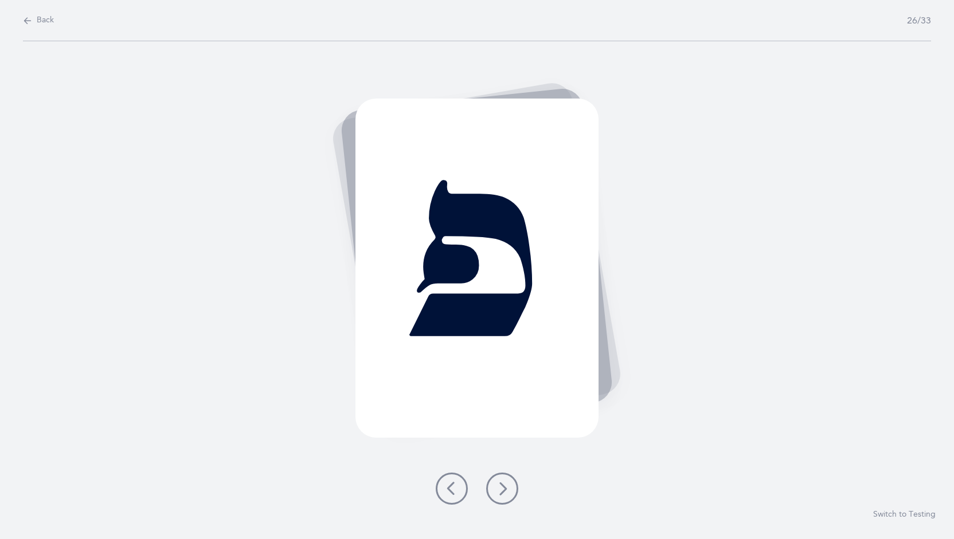
click at [510, 487] on button at bounding box center [502, 489] width 32 height 32
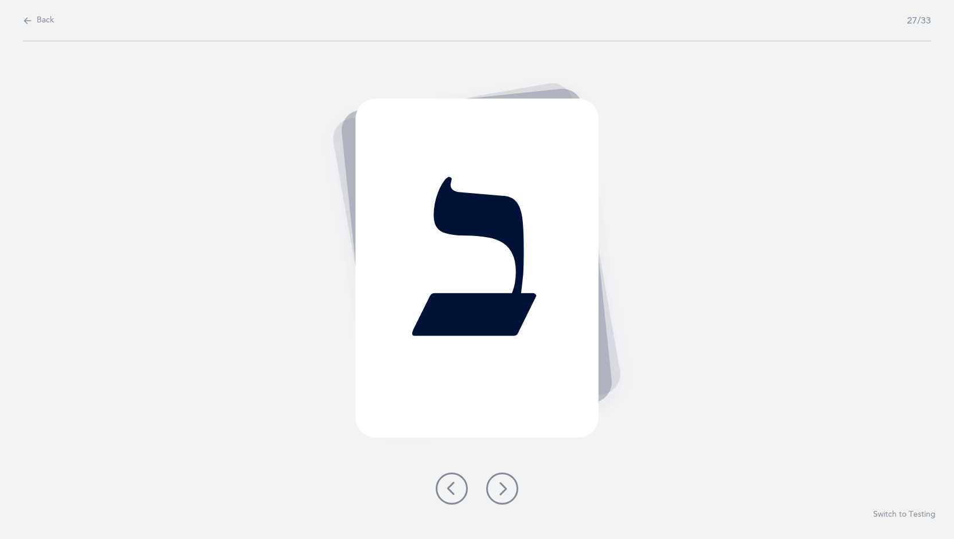
click at [510, 487] on button at bounding box center [502, 489] width 32 height 32
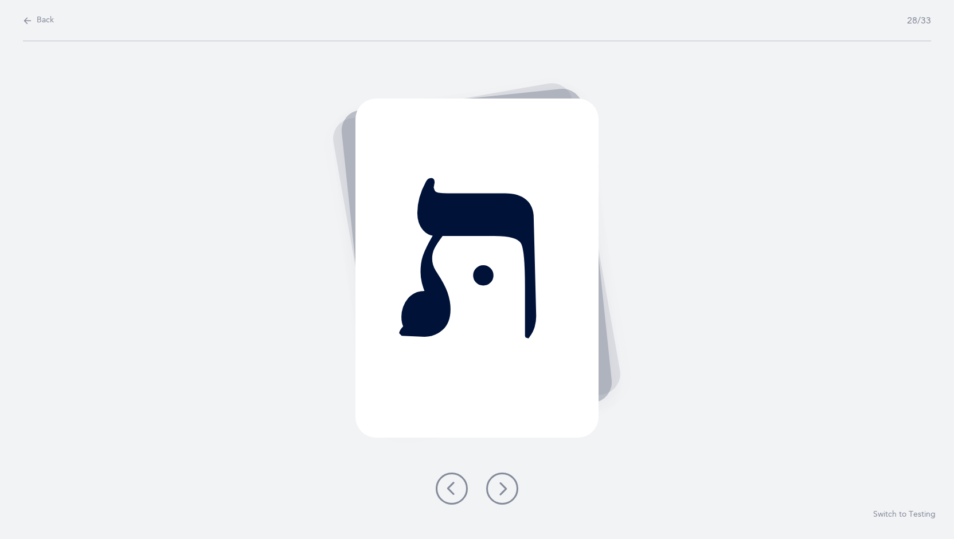
click at [510, 487] on button at bounding box center [502, 489] width 32 height 32
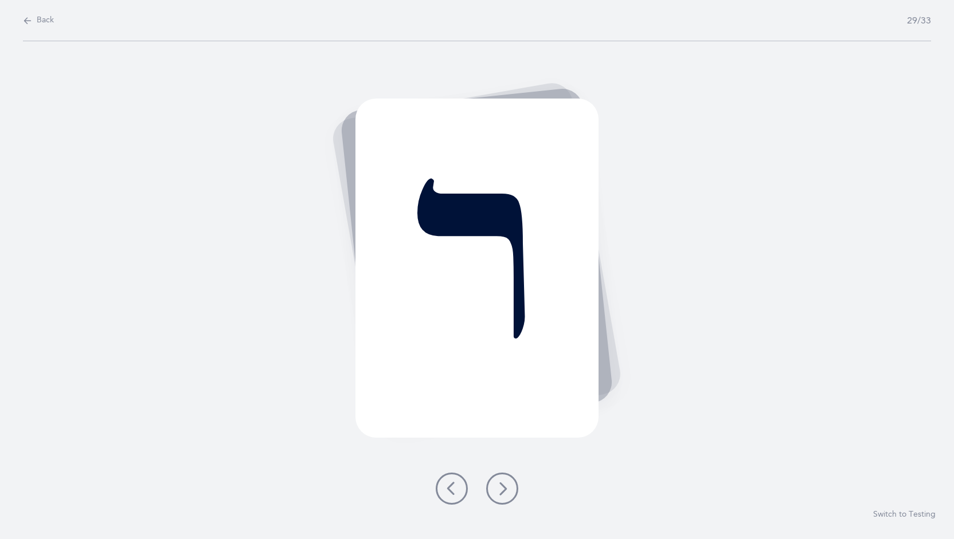
click at [510, 487] on button at bounding box center [502, 489] width 32 height 32
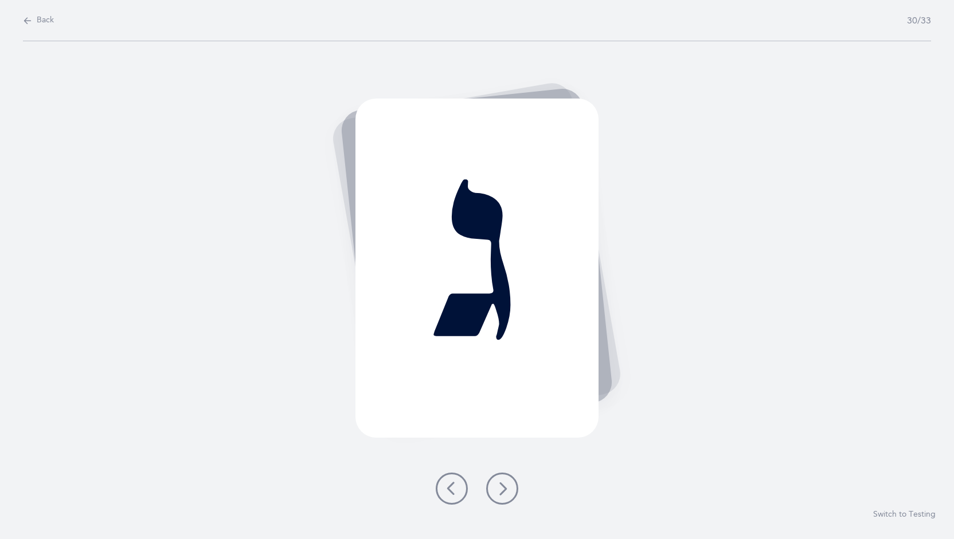
click at [510, 487] on button at bounding box center [502, 489] width 32 height 32
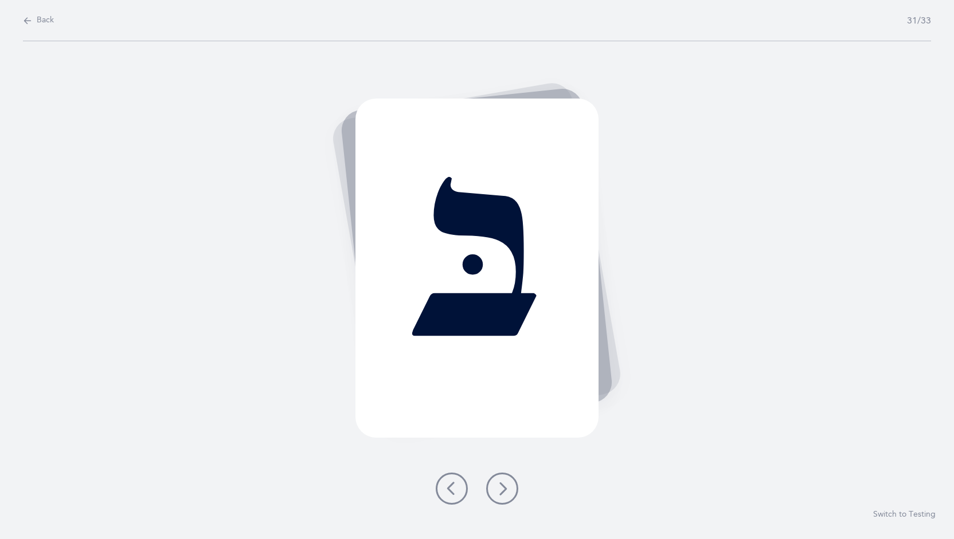
click at [510, 487] on button at bounding box center [502, 489] width 32 height 32
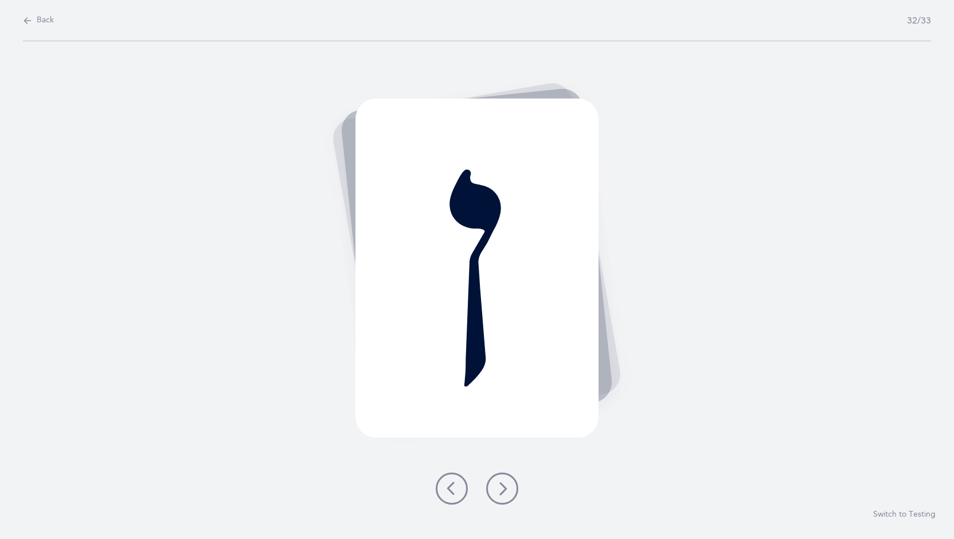
click at [510, 487] on button at bounding box center [502, 489] width 32 height 32
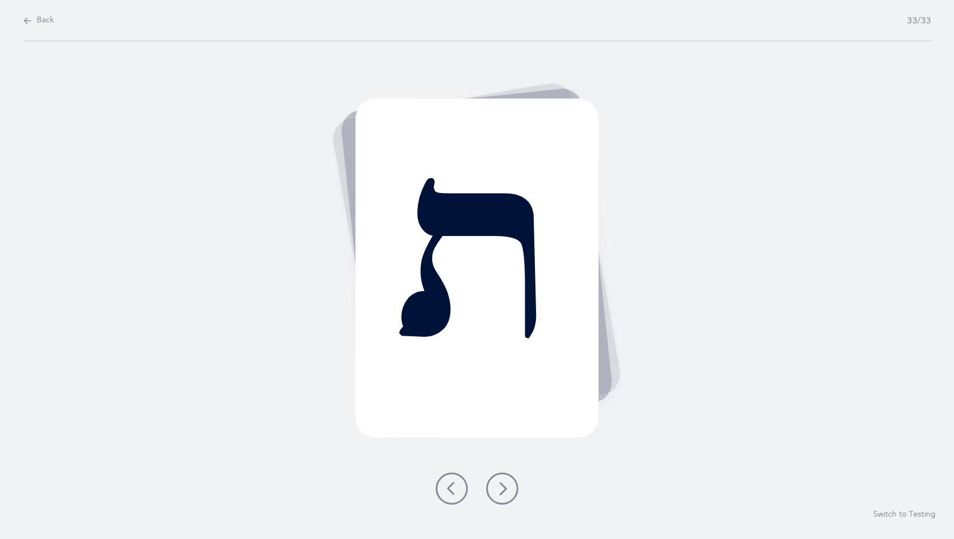
click at [510, 487] on button at bounding box center [502, 489] width 32 height 32
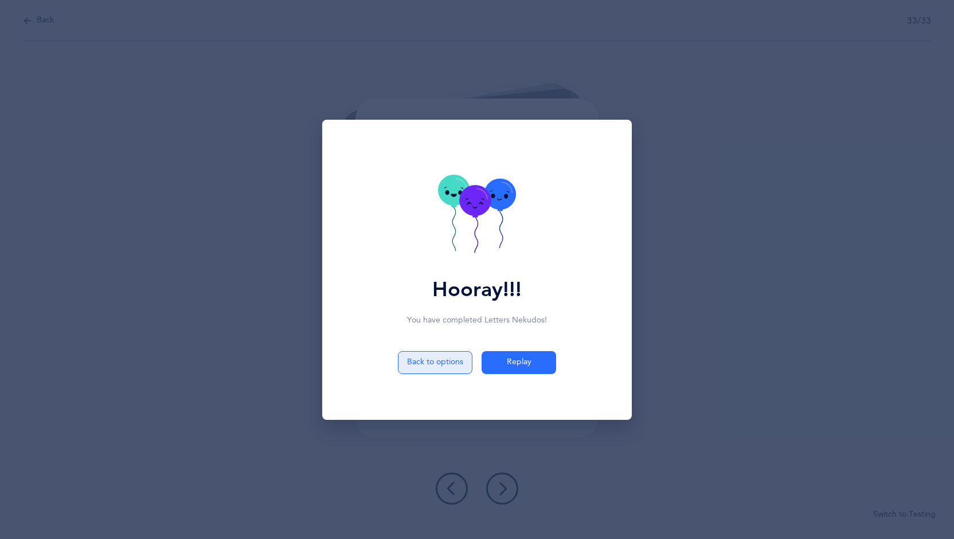
click at [464, 361] on button "Back to options" at bounding box center [435, 362] width 75 height 23
select select "27"
select select "single"
